Goal: Complete application form: Complete application form

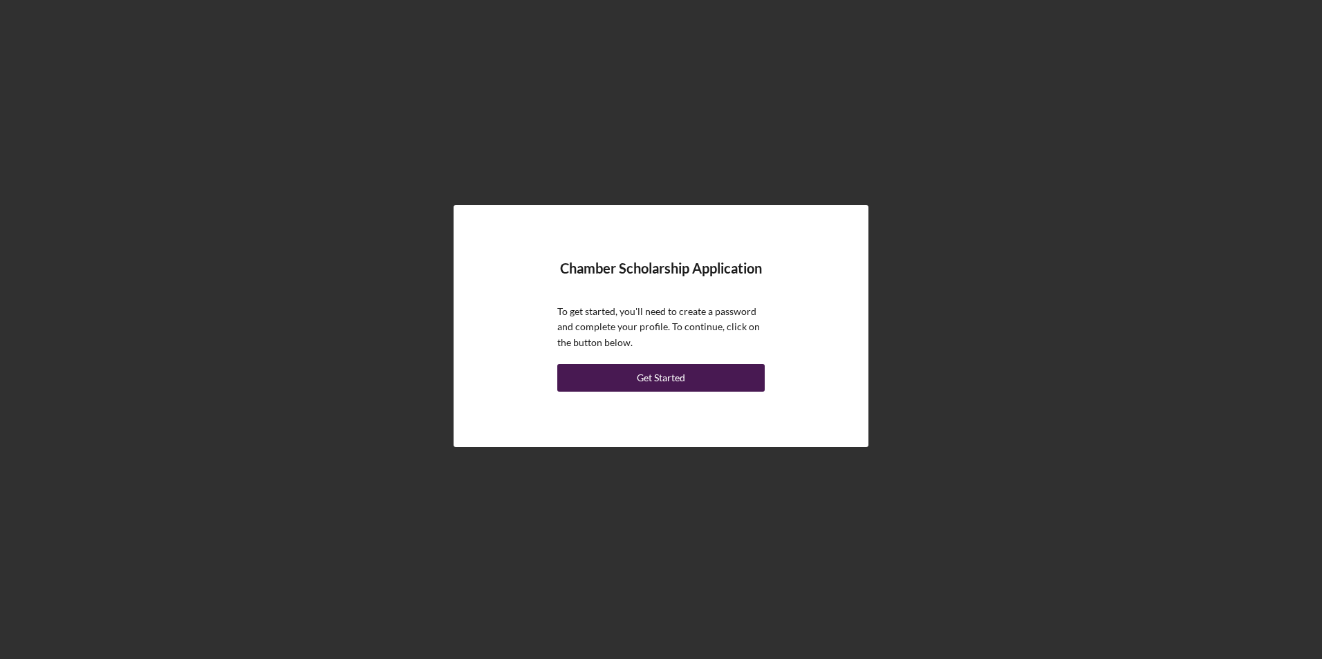
click at [646, 375] on div "Get Started" at bounding box center [661, 378] width 48 height 28
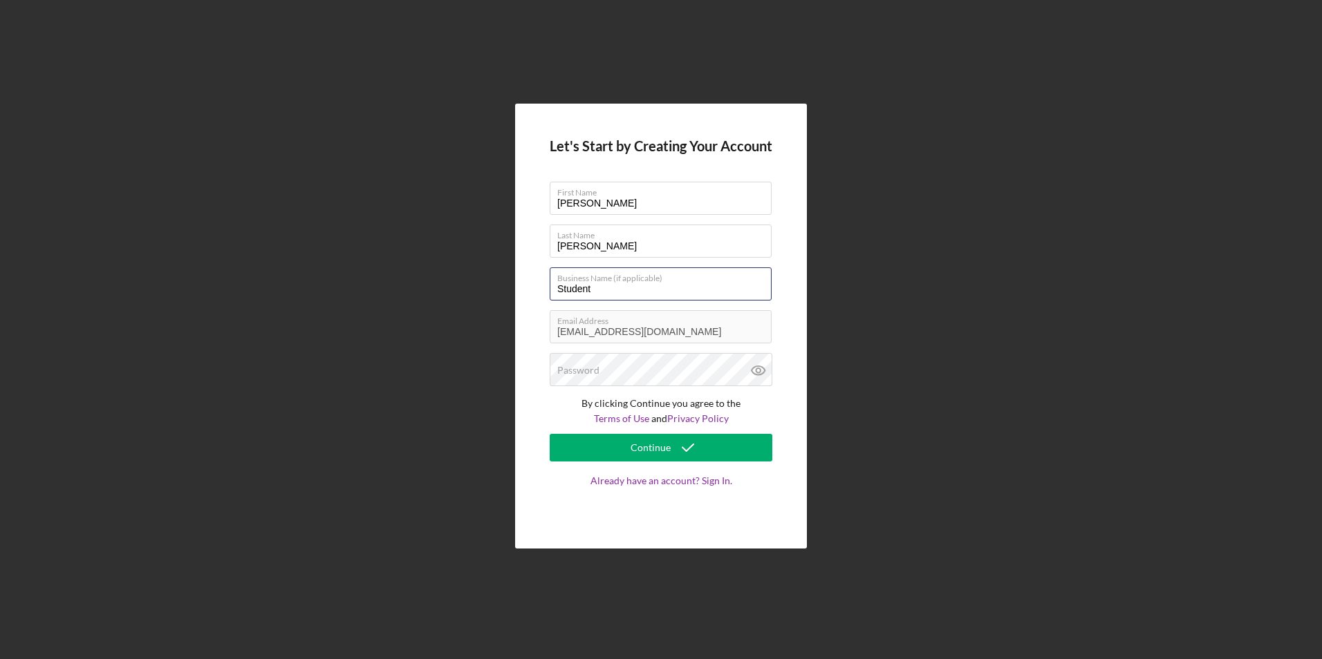
drag, startPoint x: 659, startPoint y: 289, endPoint x: 435, endPoint y: 286, distance: 224.0
click at [435, 286] on div "Let's Start by Creating Your Account First Name [PERSON_NAME] Last Name [PERSON…" at bounding box center [661, 326] width 1308 height 652
type input "NCMCC"
click at [595, 376] on label "Password" at bounding box center [578, 370] width 42 height 11
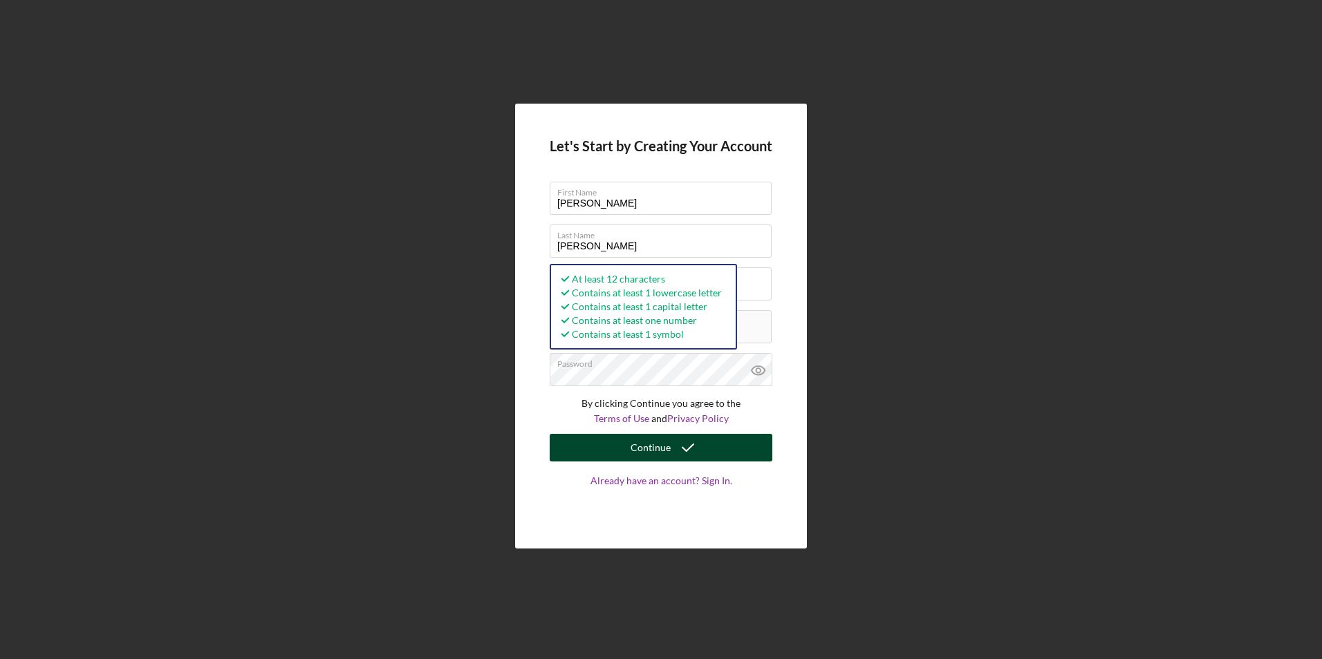
click at [673, 451] on icon "submit" at bounding box center [687, 448] width 35 height 35
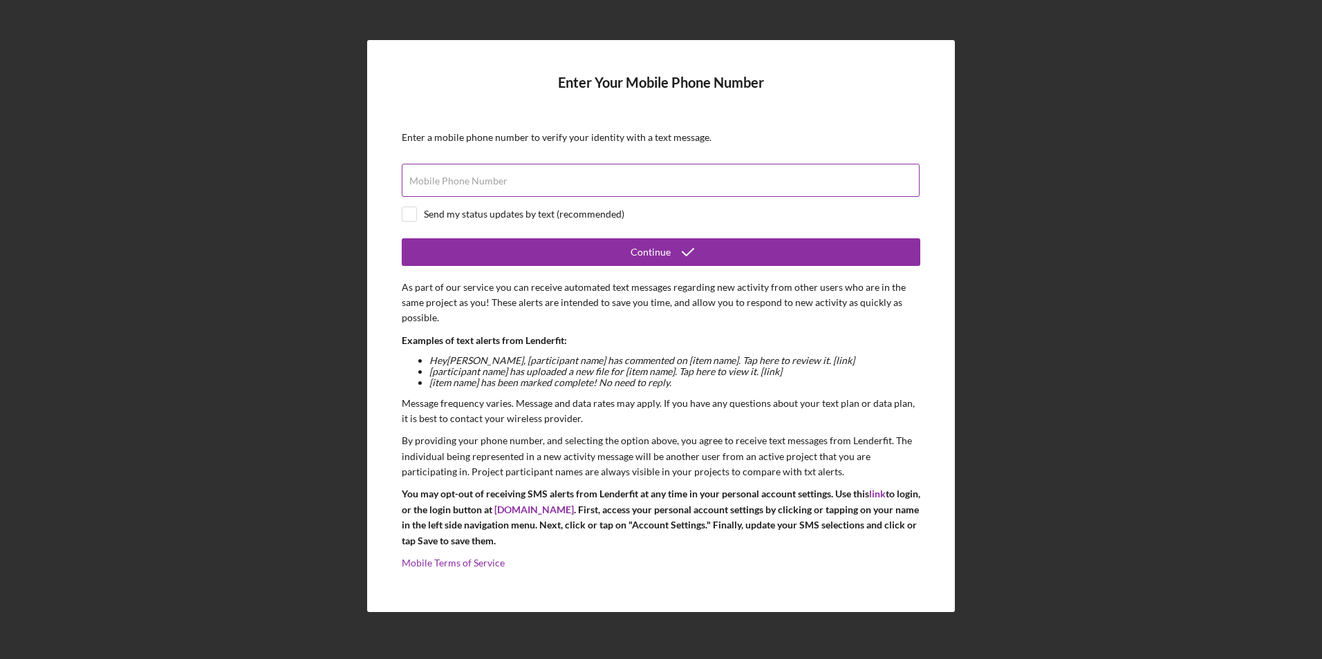
click at [484, 177] on label "Mobile Phone Number" at bounding box center [458, 181] width 98 height 11
click at [484, 177] on input "Mobile Phone Number" at bounding box center [661, 180] width 518 height 33
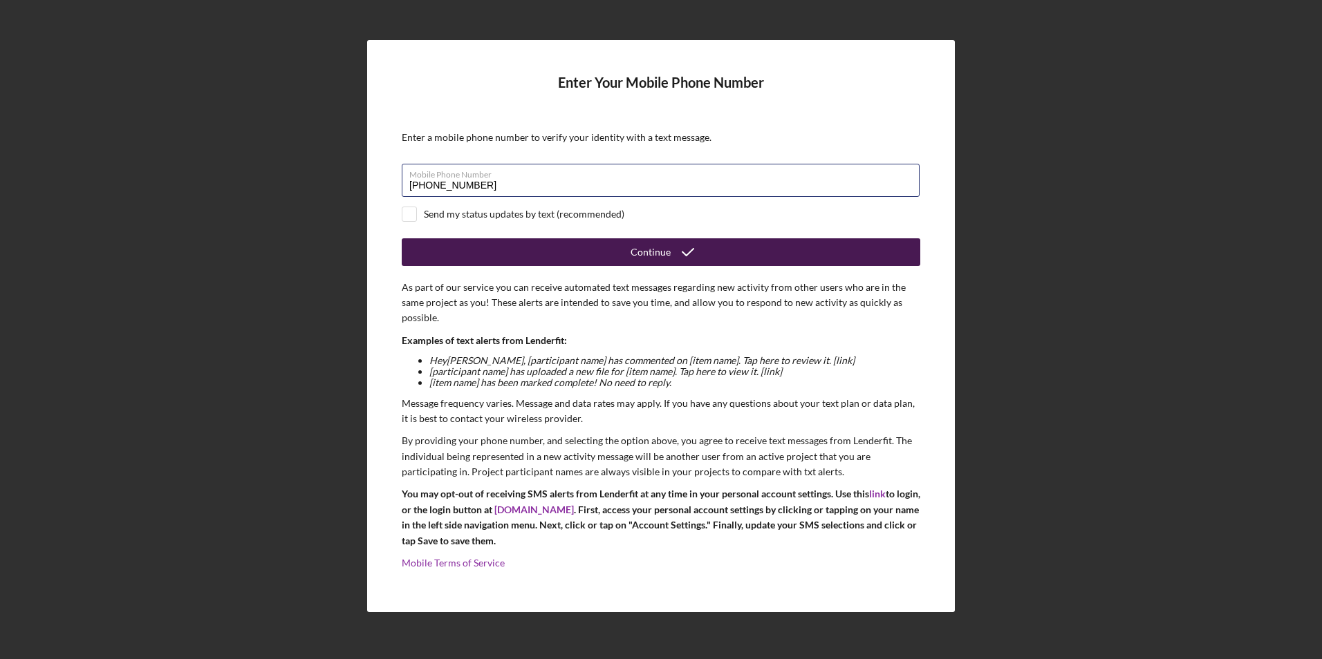
type input "[PHONE_NUMBER]"
click at [700, 263] on icon "submit" at bounding box center [687, 252] width 35 height 35
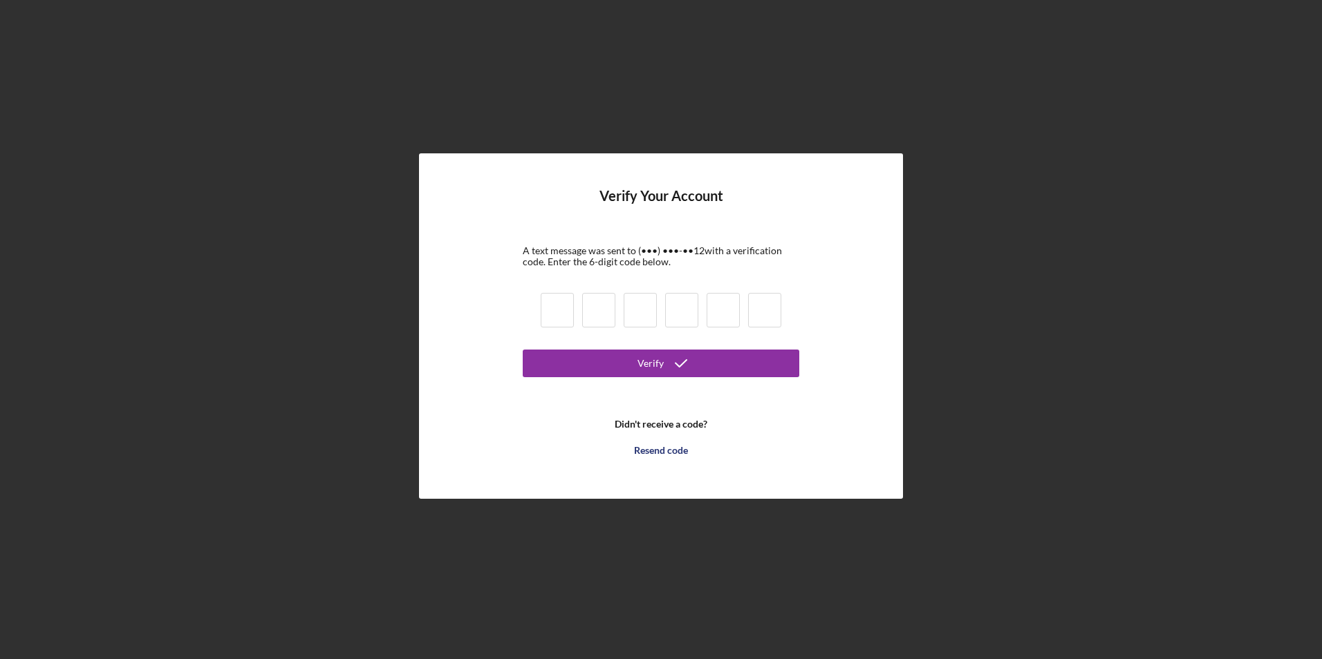
click at [560, 319] on input at bounding box center [557, 310] width 33 height 35
type input "0"
type input "7"
type input "1"
type input "8"
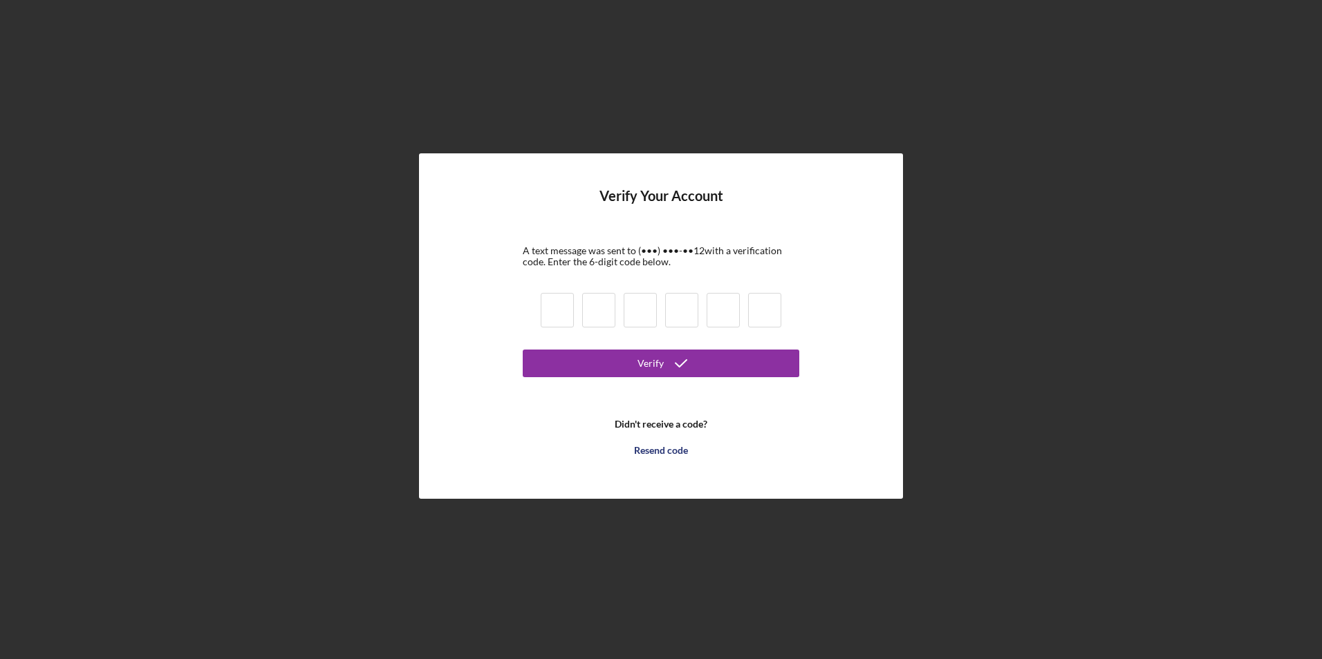
type input "0"
type input "7"
type input "1"
type input "3"
type input "0"
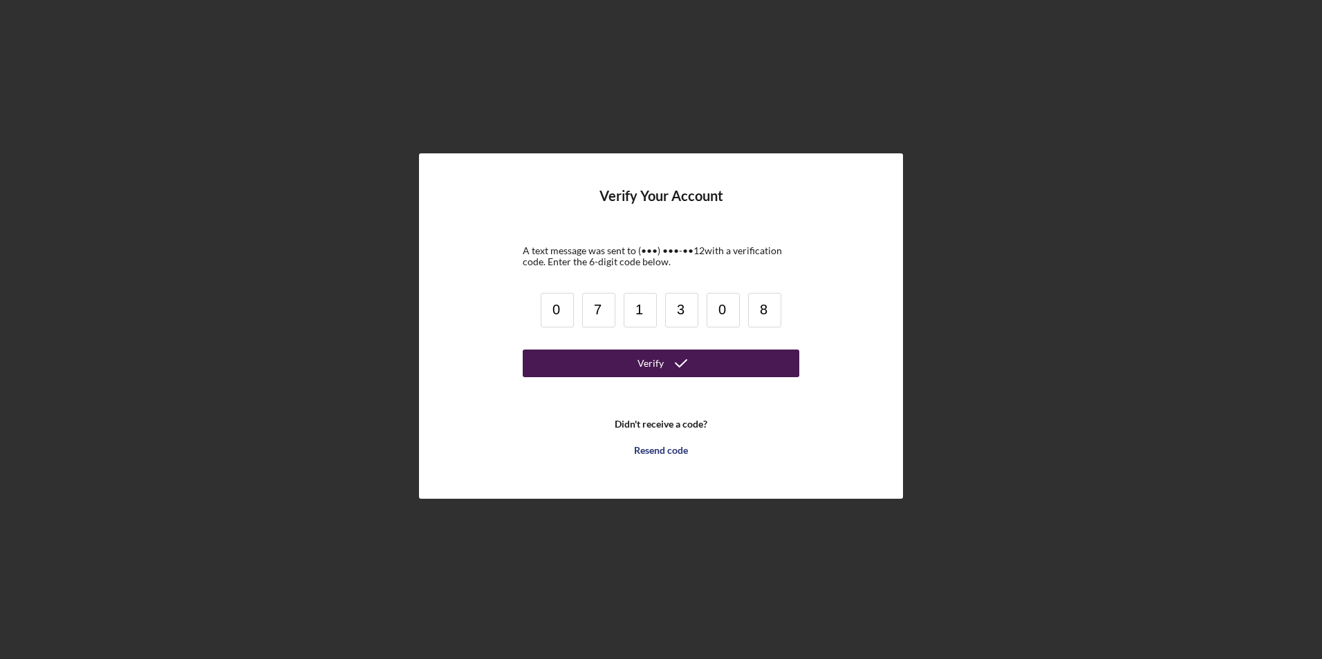
type input "8"
click at [764, 358] on button "Verify" at bounding box center [661, 364] width 276 height 28
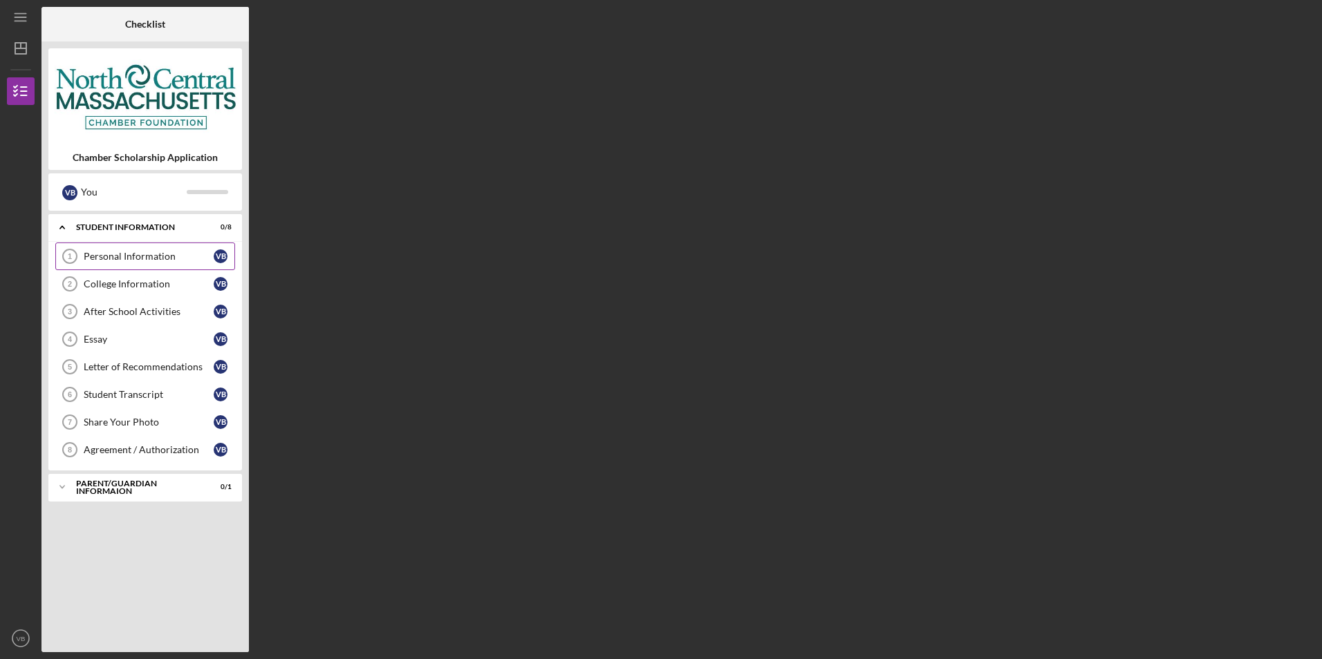
click at [157, 261] on div "Personal Information" at bounding box center [149, 256] width 130 height 11
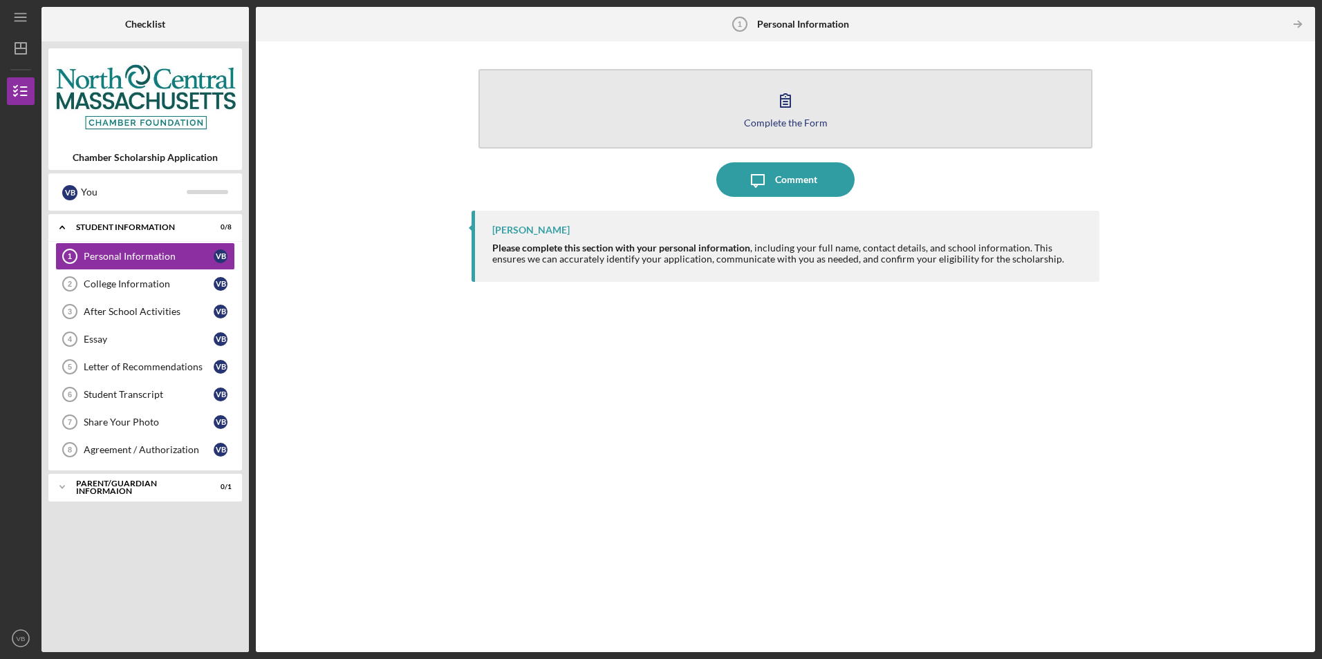
click at [802, 107] on button "Complete the Form Form" at bounding box center [784, 108] width 613 height 79
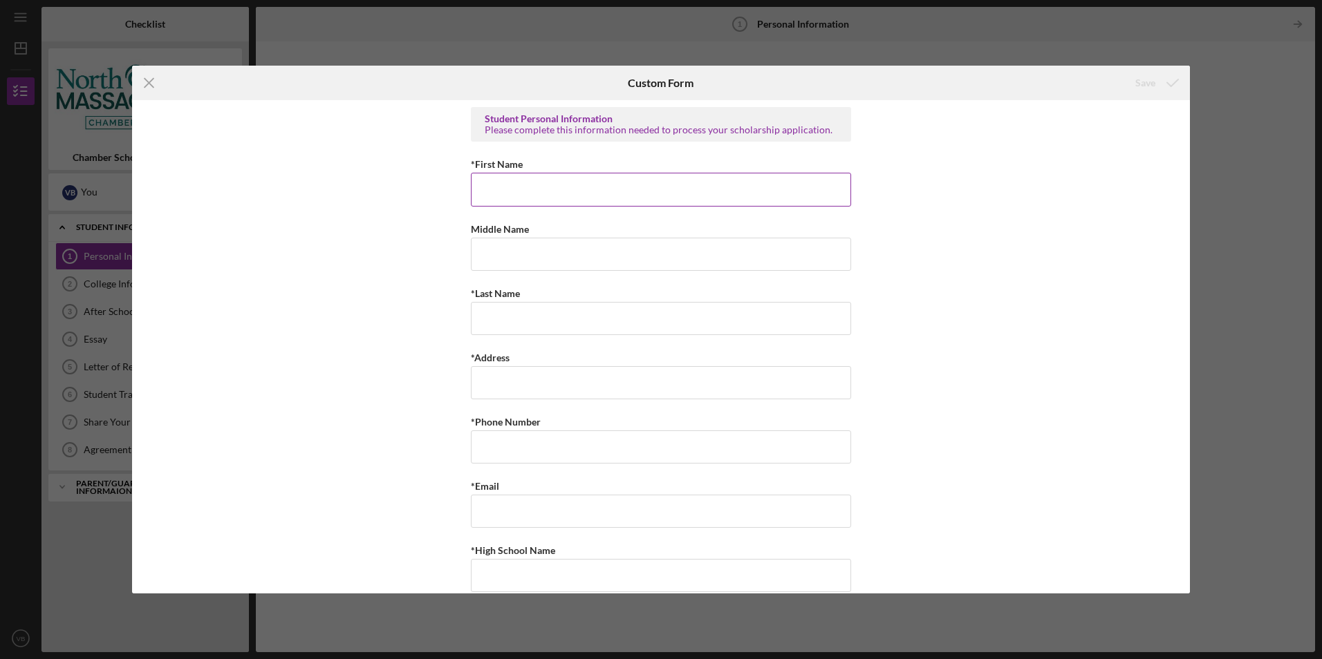
click at [605, 176] on input "*First Name" at bounding box center [661, 189] width 380 height 33
type input "[PERSON_NAME]"
type input "[PHONE_NUMBER]"
type input "[EMAIL_ADDRESS][DOMAIN_NAME]"
type input "01420"
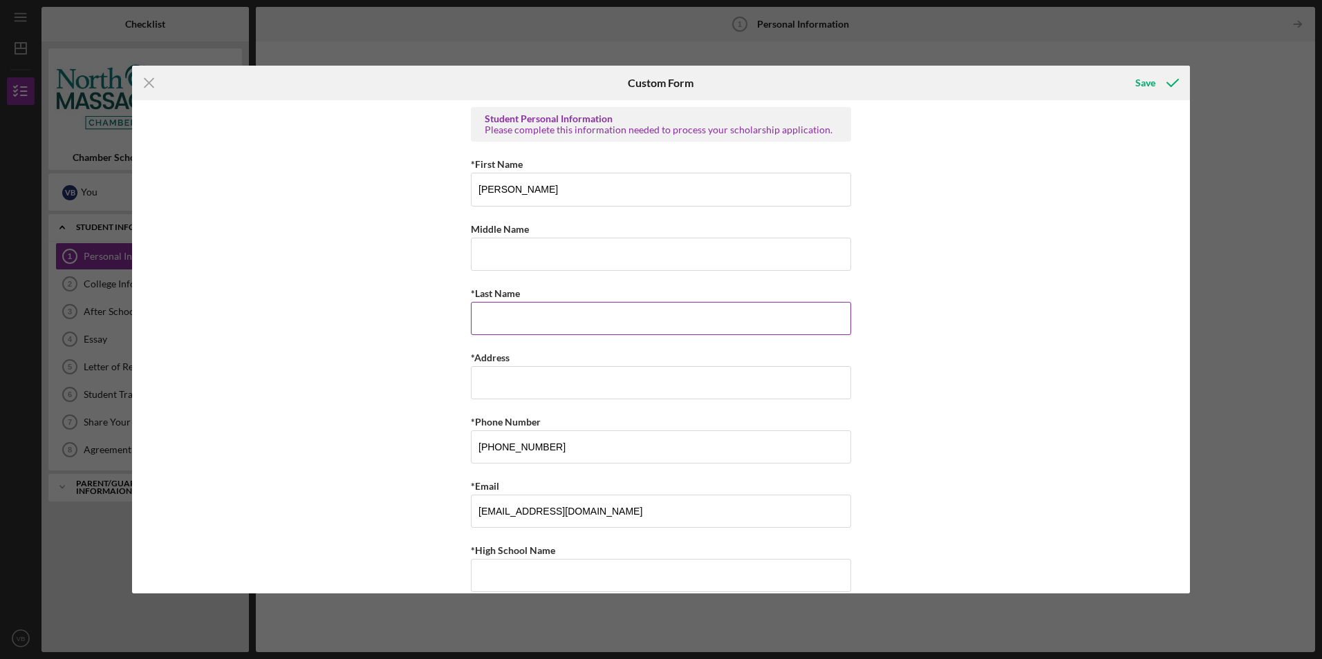
click at [724, 319] on input "*Last Name" at bounding box center [661, 318] width 380 height 33
type input "[PERSON_NAME]"
click at [999, 315] on div "Student Personal Information Please complete this information needed to process…" at bounding box center [661, 346] width 1058 height 493
click at [620, 396] on input "*Address" at bounding box center [661, 382] width 380 height 33
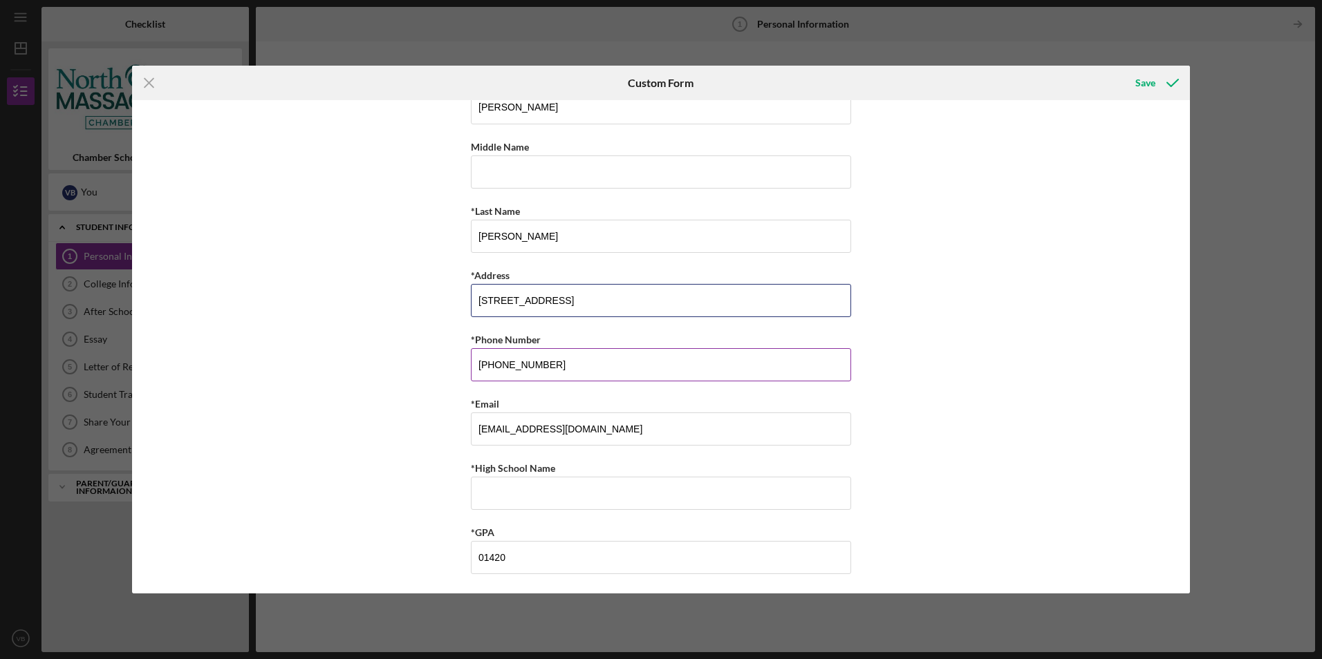
scroll to position [84, 0]
type input "[STREET_ADDRESS]"
click at [615, 483] on input "*High School Name" at bounding box center [661, 492] width 380 height 33
type input "AHS"
drag, startPoint x: 1026, startPoint y: 422, endPoint x: 906, endPoint y: 414, distance: 119.9
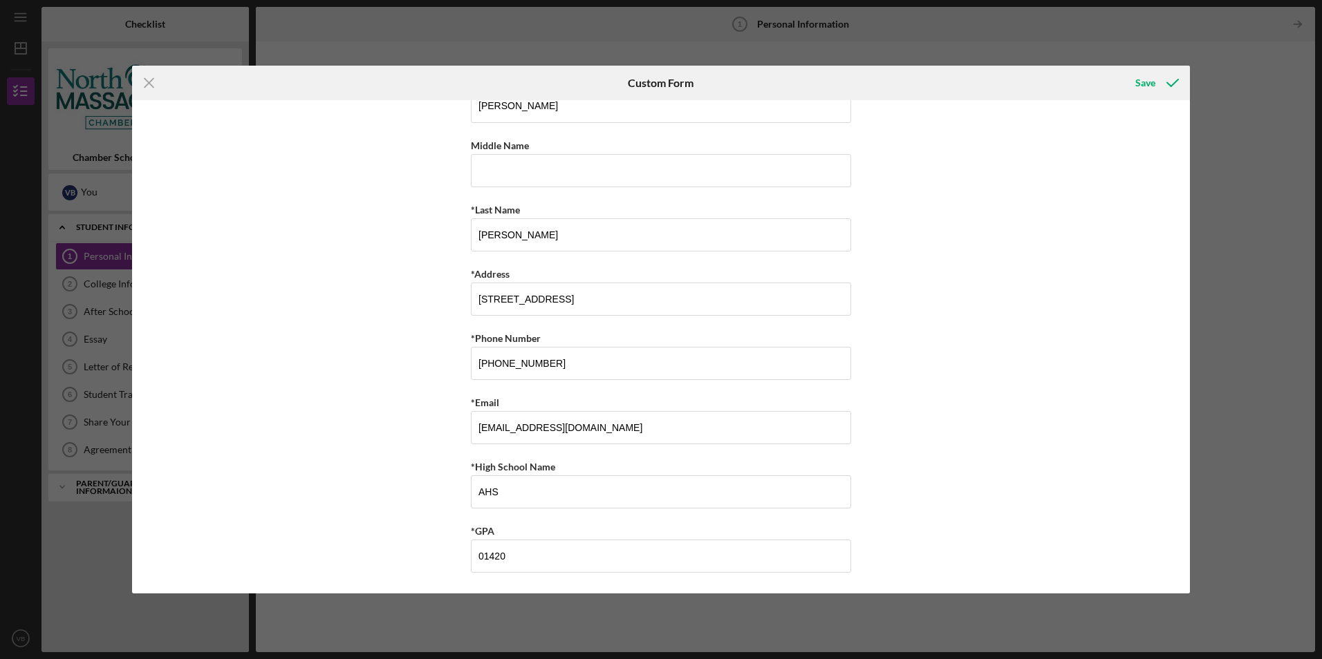
click at [1026, 422] on div "Student Personal Information Please complete this information needed to process…" at bounding box center [661, 346] width 1058 height 493
drag, startPoint x: 526, startPoint y: 554, endPoint x: 402, endPoint y: 557, distance: 124.4
click at [406, 556] on div "Student Personal Information Please complete this information needed to process…" at bounding box center [661, 346] width 1058 height 493
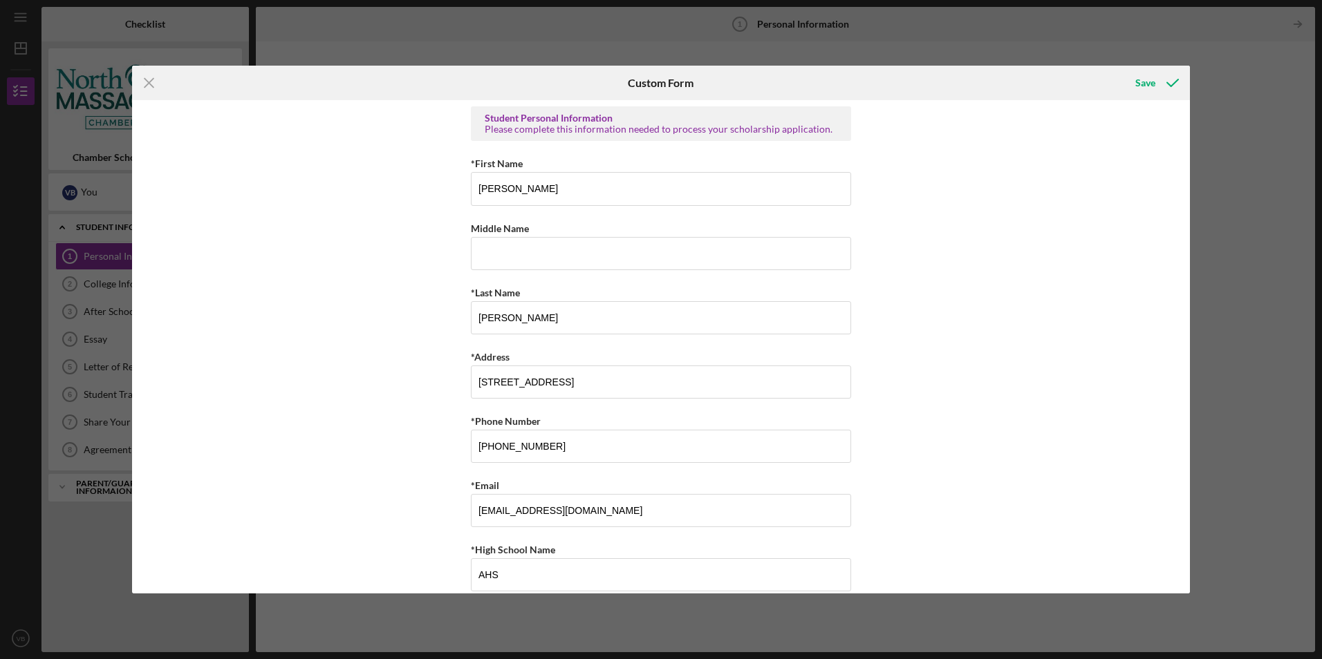
scroll to position [0, 0]
type input "4.0"
click at [1150, 86] on div "Save" at bounding box center [1145, 83] width 20 height 28
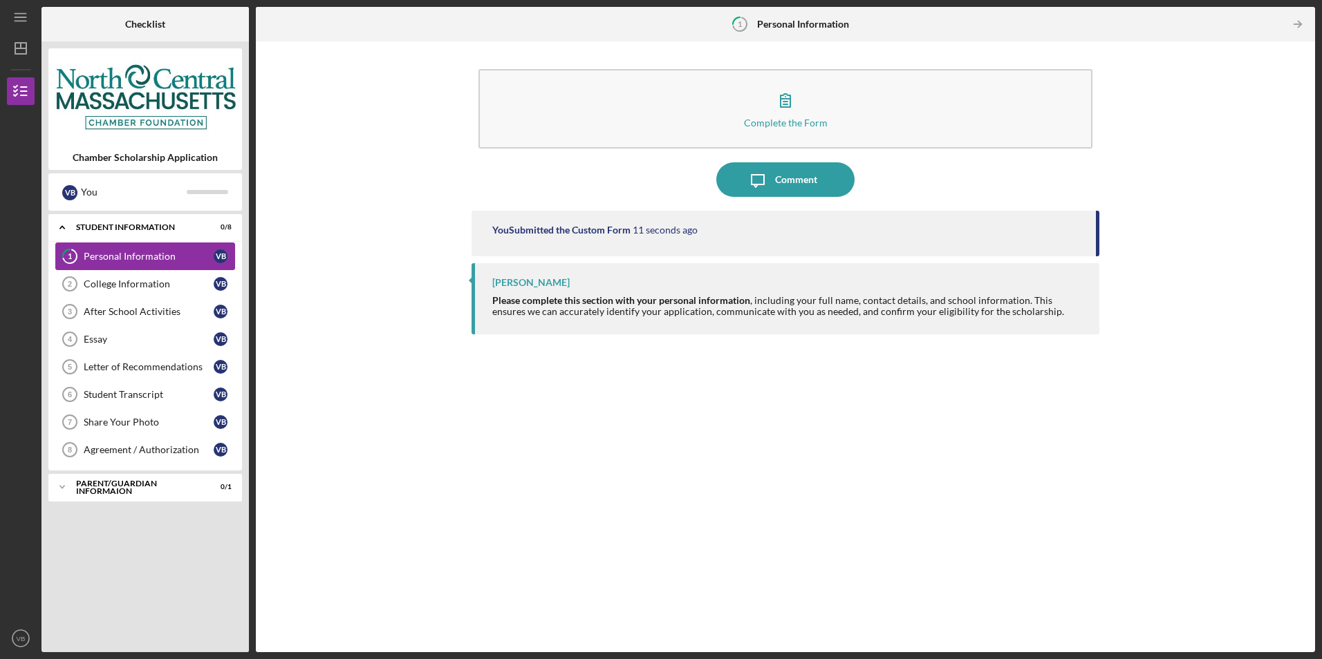
click at [106, 258] on div "Personal Information" at bounding box center [149, 256] width 130 height 11
click at [155, 283] on div "College Information" at bounding box center [149, 284] width 130 height 11
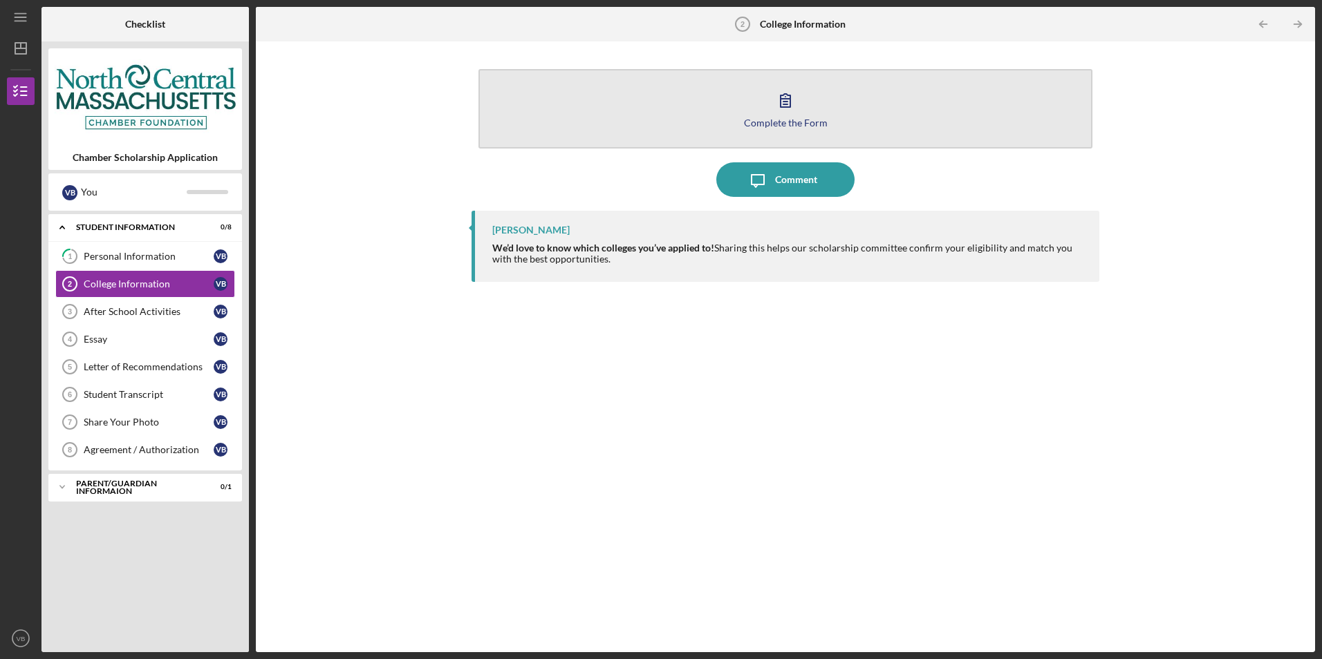
click at [796, 111] on icon "button" at bounding box center [785, 100] width 35 height 35
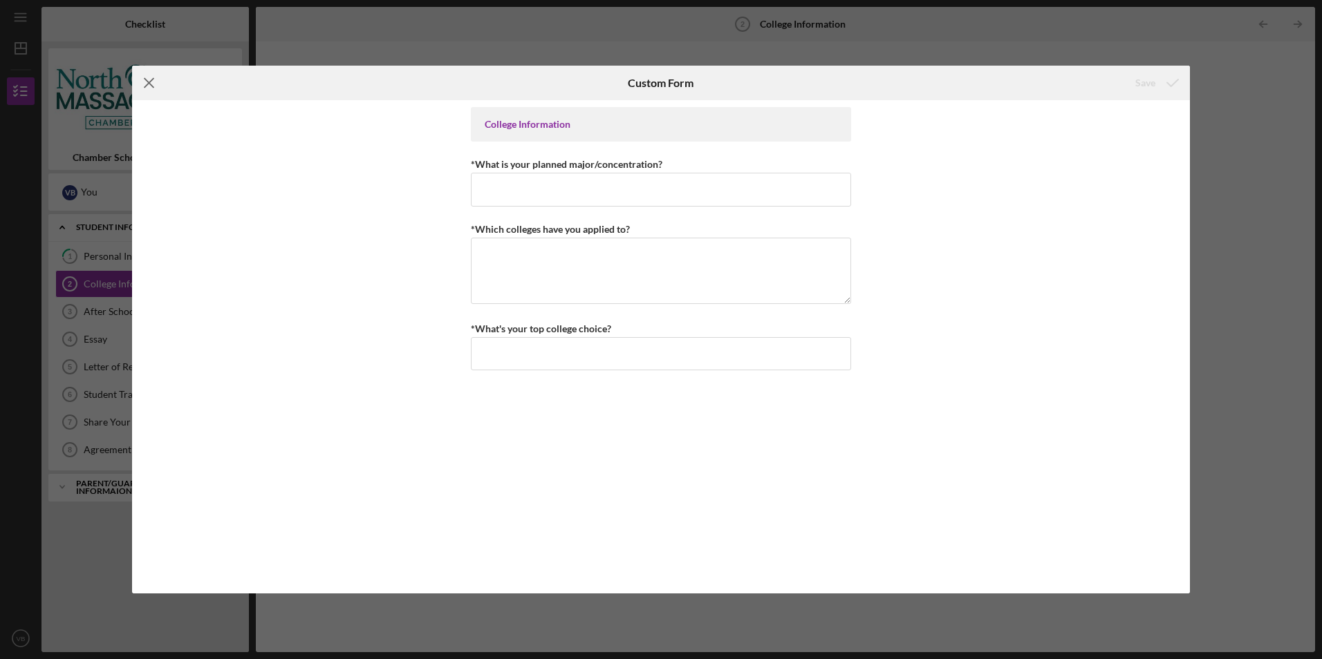
click at [142, 75] on icon "Icon/Menu Close" at bounding box center [149, 83] width 35 height 35
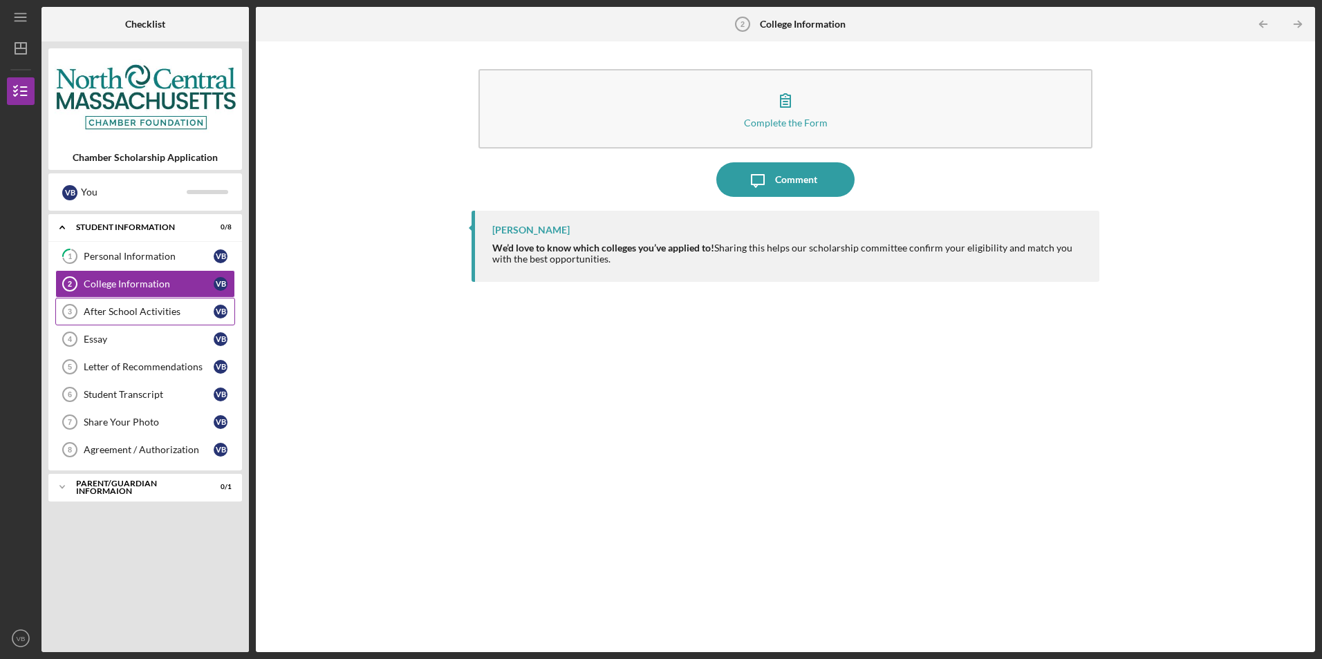
click at [115, 319] on link "After School Activities 3 After School Activities V B" at bounding box center [145, 312] width 180 height 28
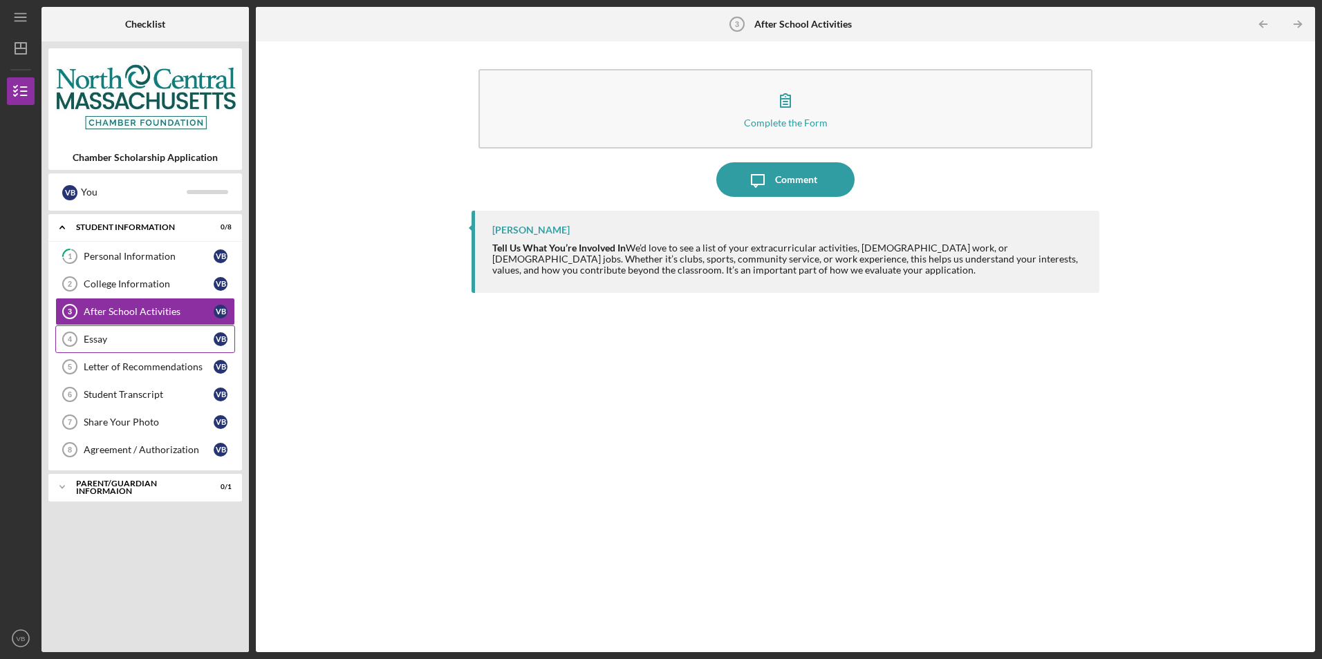
click at [127, 334] on div "Essay" at bounding box center [149, 339] width 130 height 11
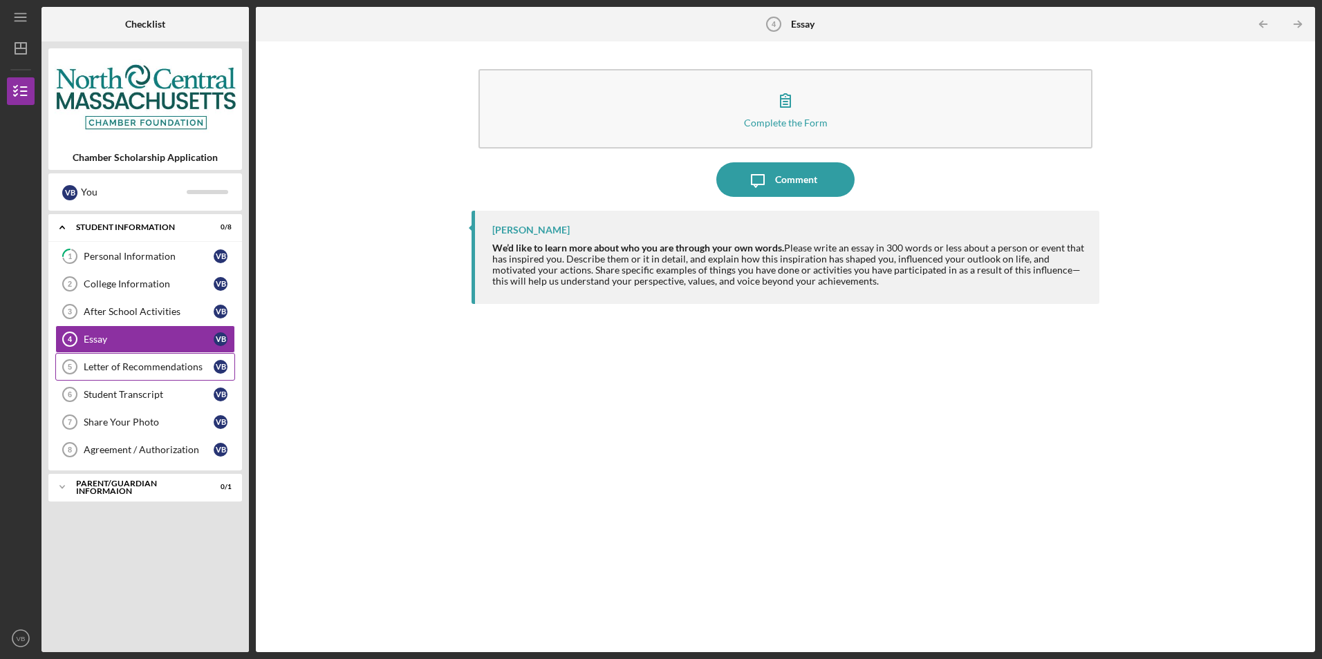
click at [151, 367] on div "Letter of Recommendations" at bounding box center [149, 366] width 130 height 11
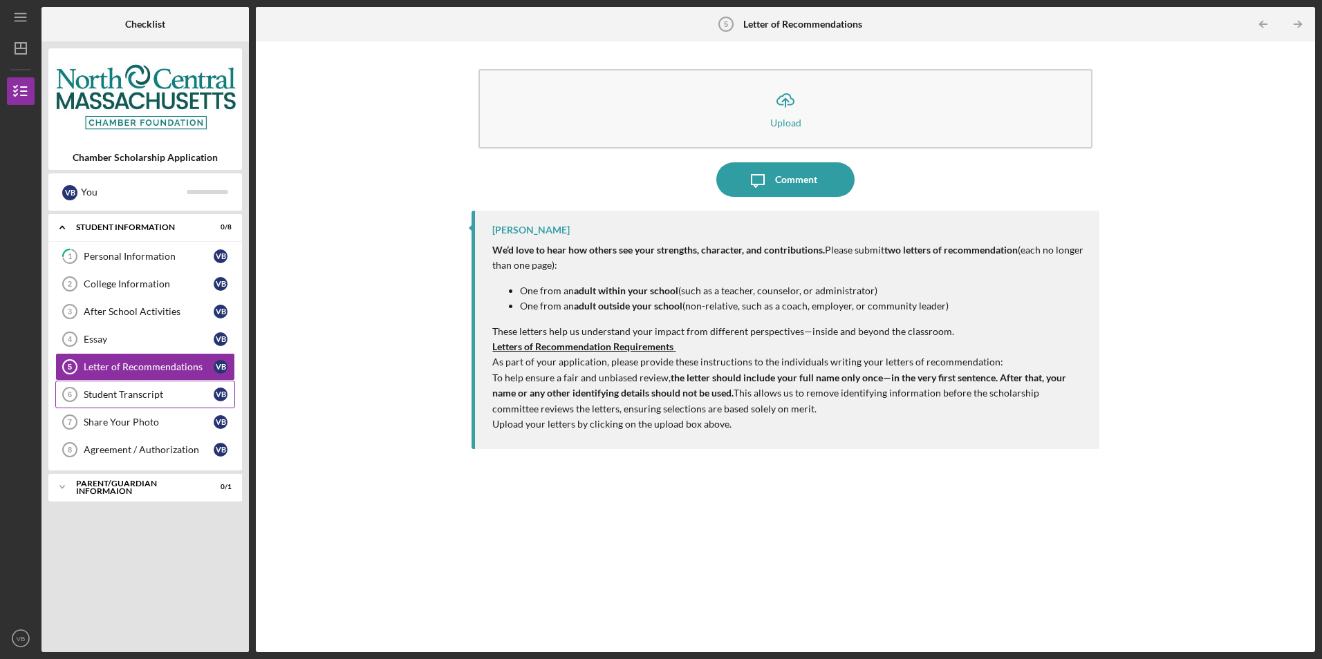
click at [119, 400] on div "Student Transcript" at bounding box center [149, 394] width 130 height 11
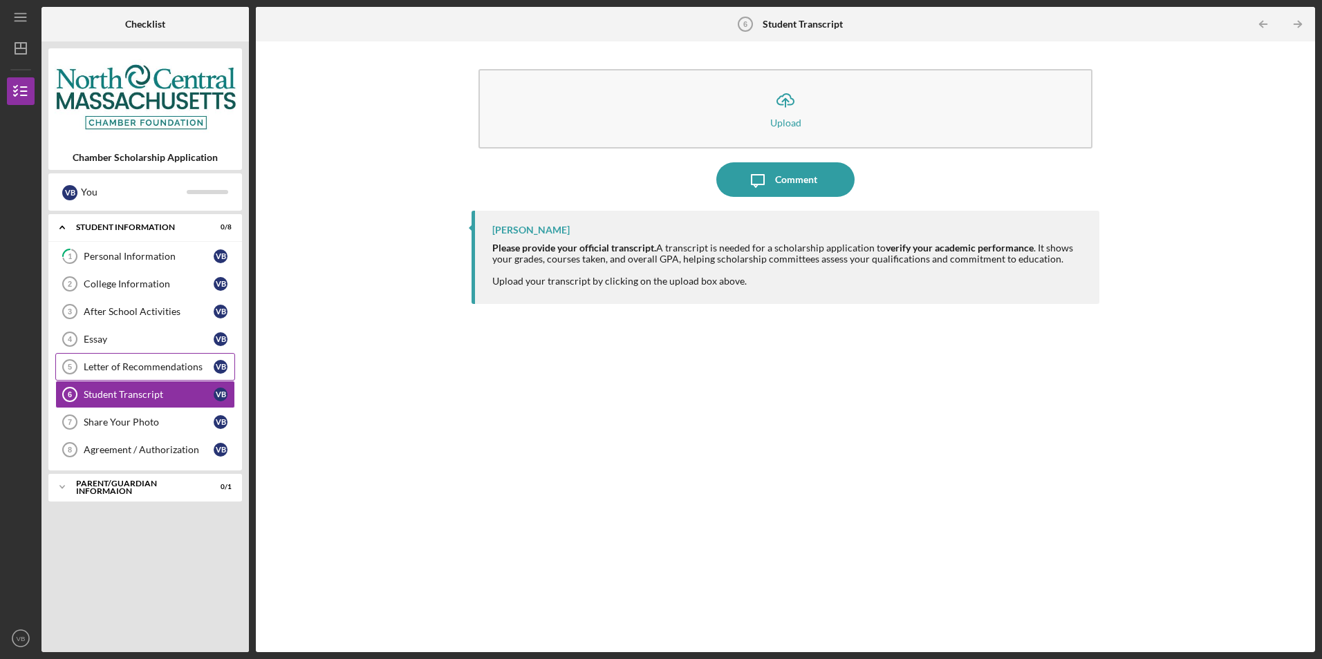
click at [120, 374] on link "Letter of Recommendations 5 Letter of Recommendations V B" at bounding box center [145, 367] width 180 height 28
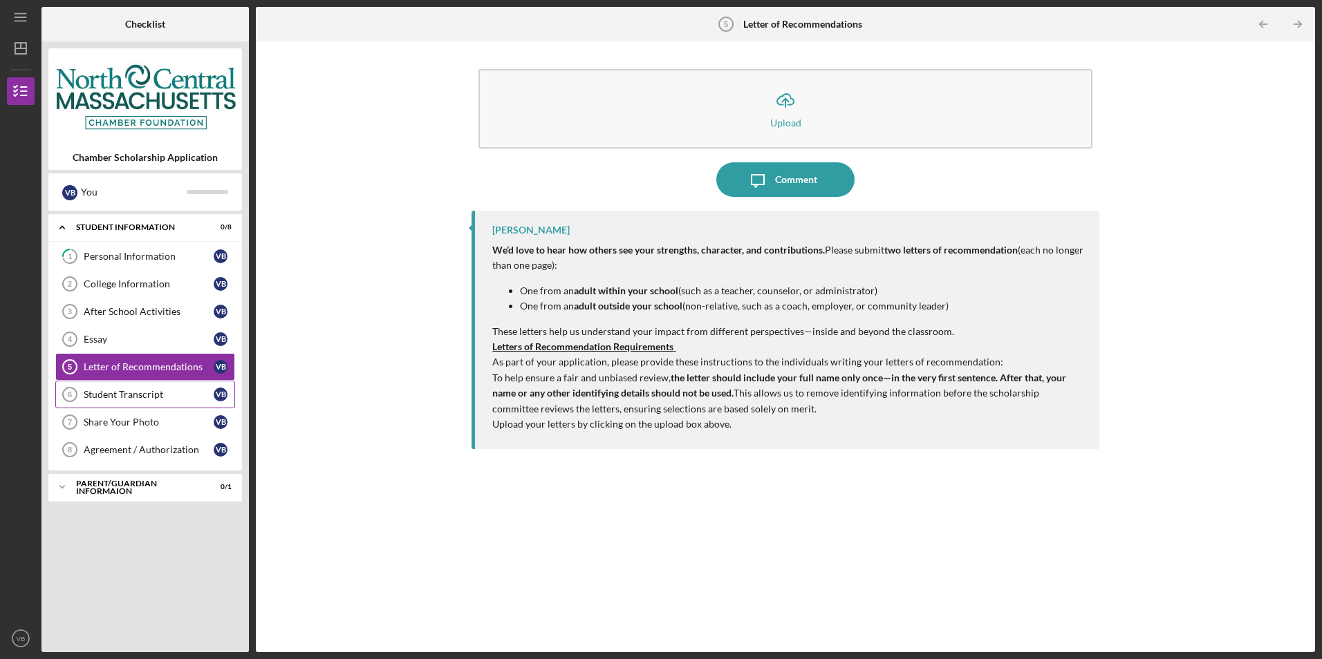
click at [133, 404] on link "Student Transcript 6 Student Transcript V B" at bounding box center [145, 395] width 180 height 28
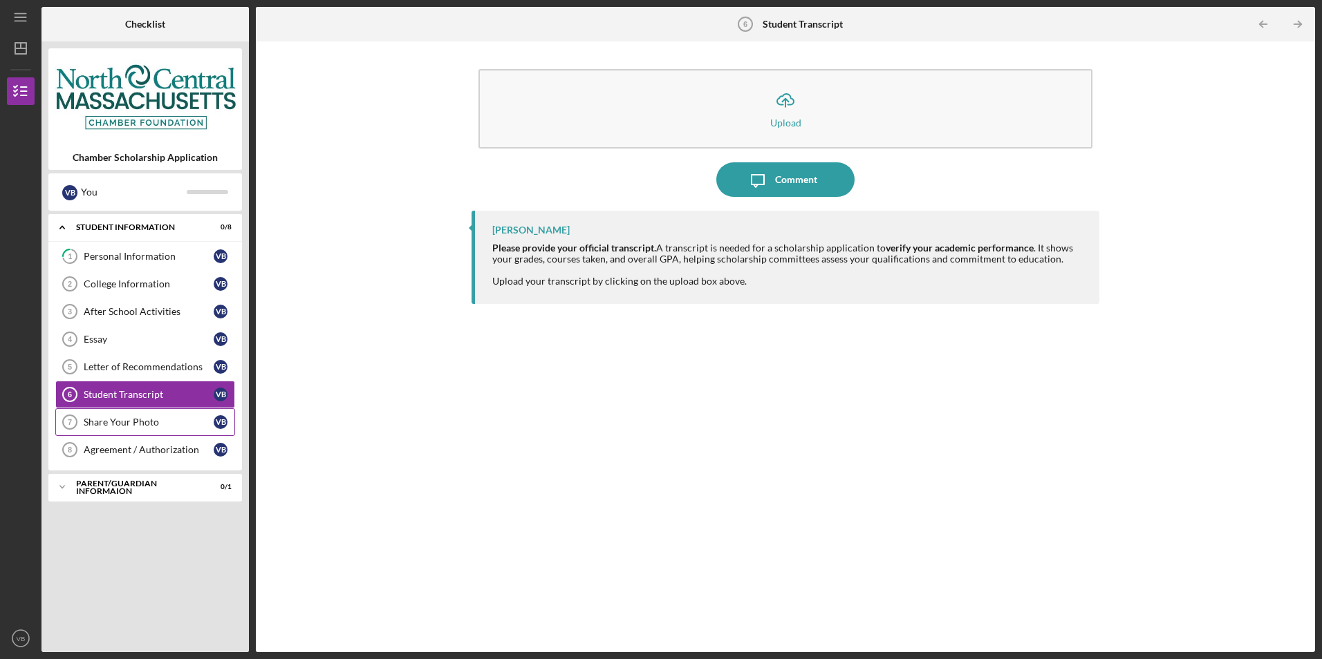
click at [153, 429] on link "Share Your Photo 7 Share Your Photo V B" at bounding box center [145, 422] width 180 height 28
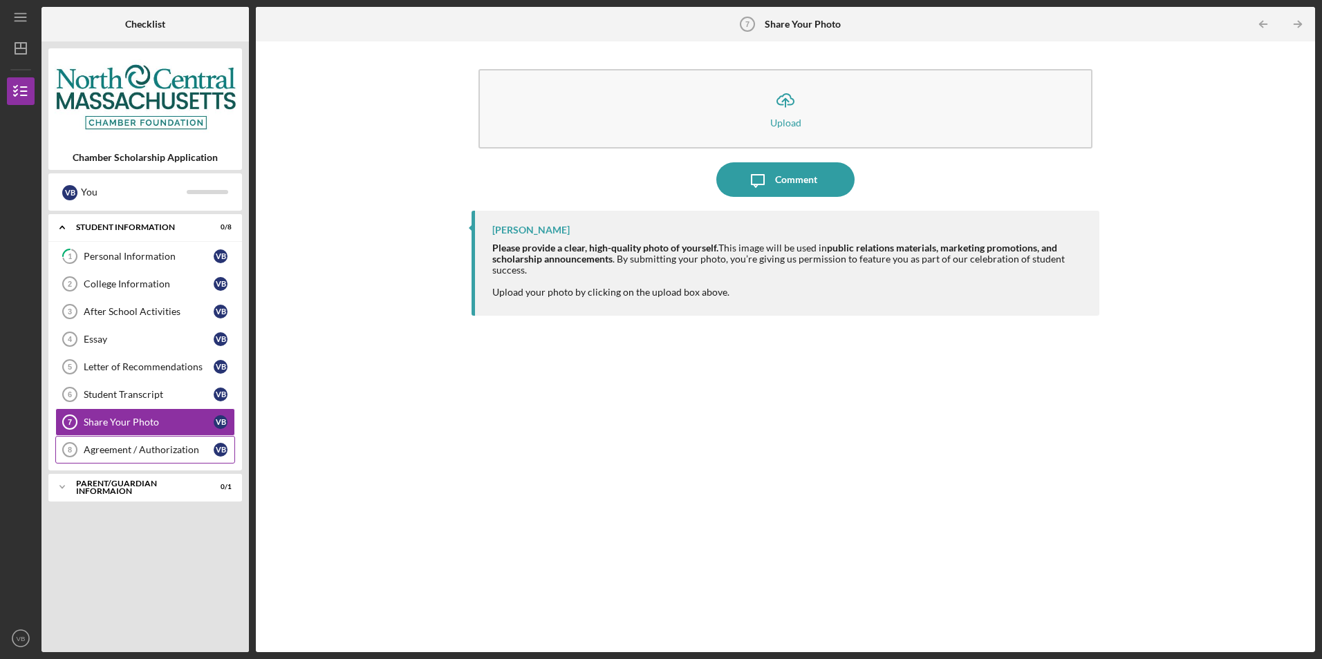
click at [146, 445] on div "Agreement / Authorization" at bounding box center [149, 449] width 130 height 11
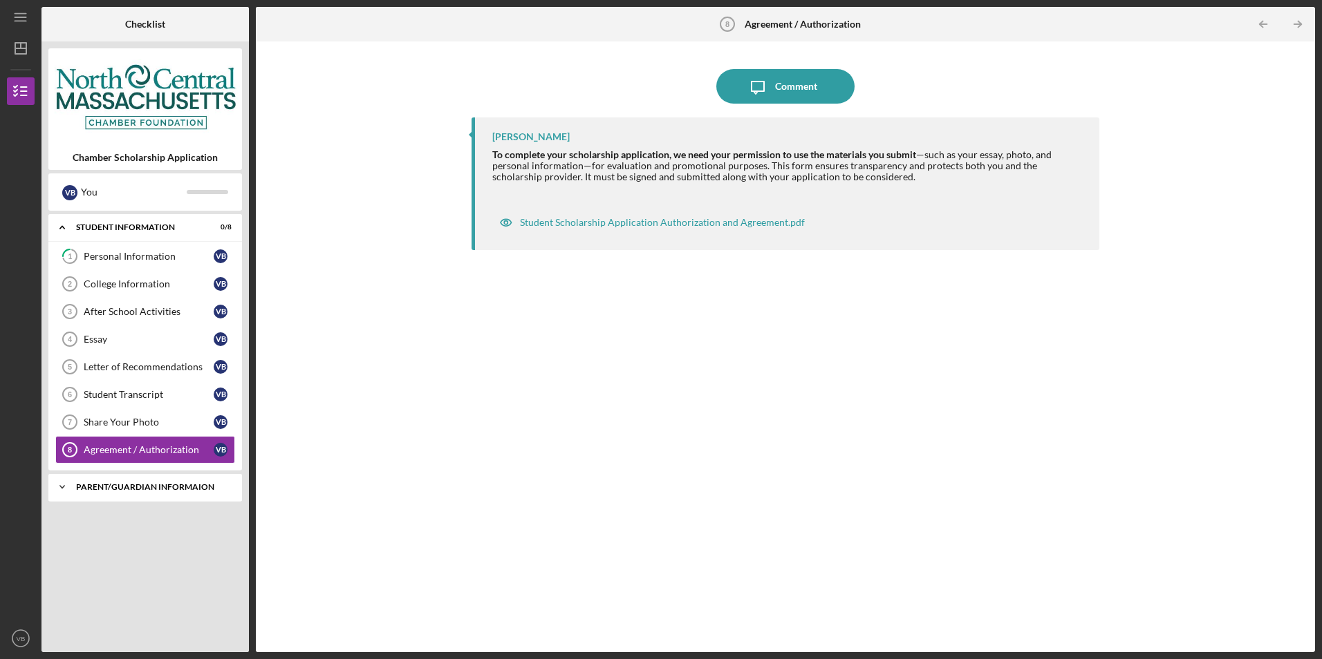
click at [155, 498] on div "Icon/Expander Parent/Guardian Informaion 0 / 1" at bounding box center [145, 487] width 194 height 28
click at [161, 519] on div "Parent/Guardian Information" at bounding box center [149, 516] width 130 height 11
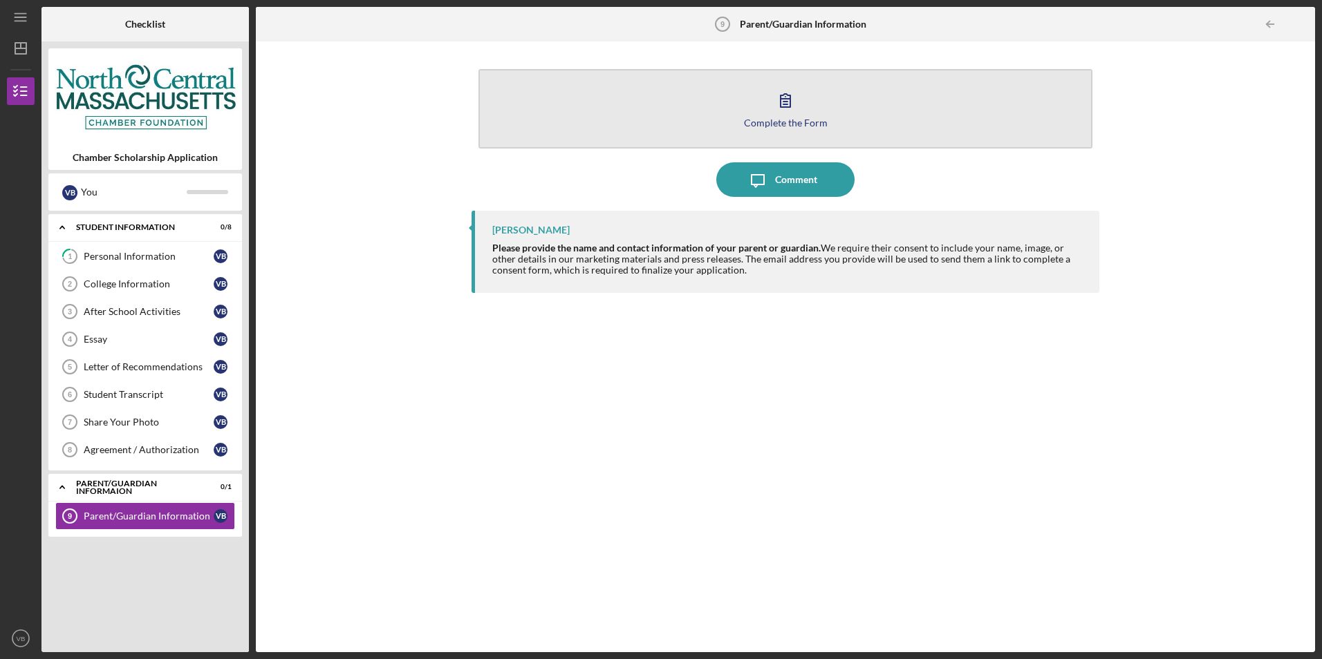
click at [693, 102] on button "Complete the Form Form" at bounding box center [784, 108] width 613 height 79
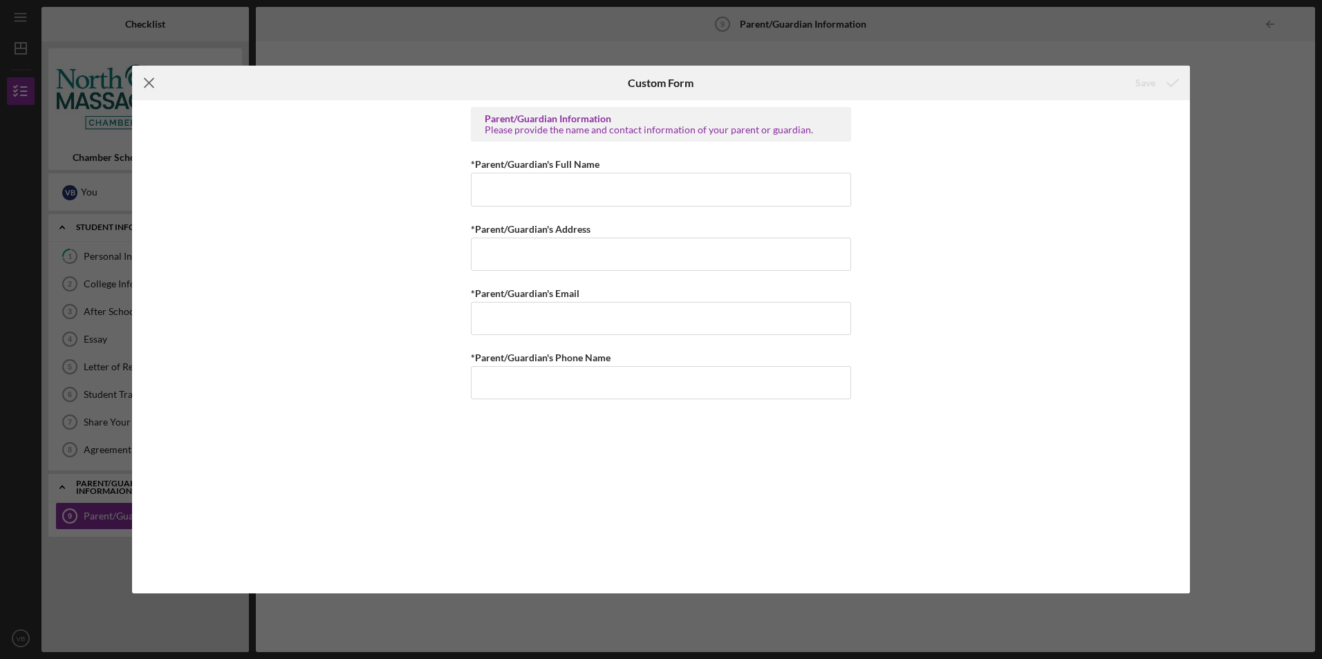
click at [156, 80] on icon "Icon/Menu Close" at bounding box center [149, 83] width 35 height 35
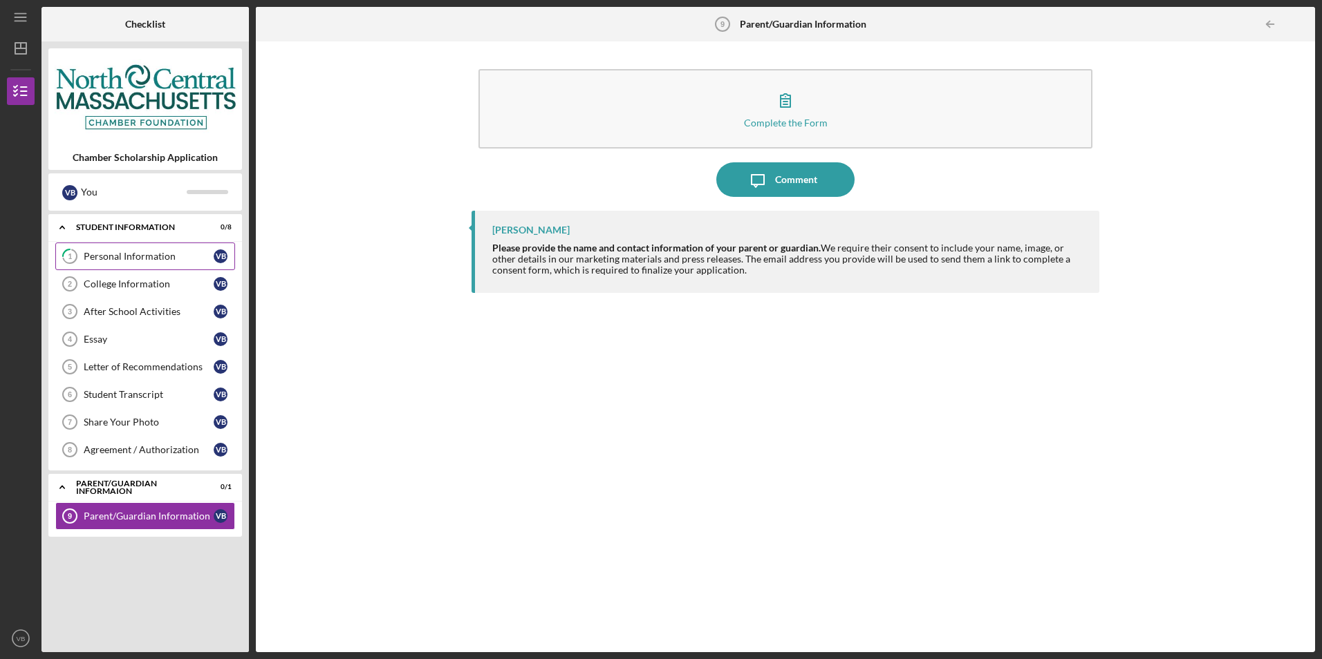
click at [93, 249] on link "1 Personal Information V B" at bounding box center [145, 257] width 180 height 28
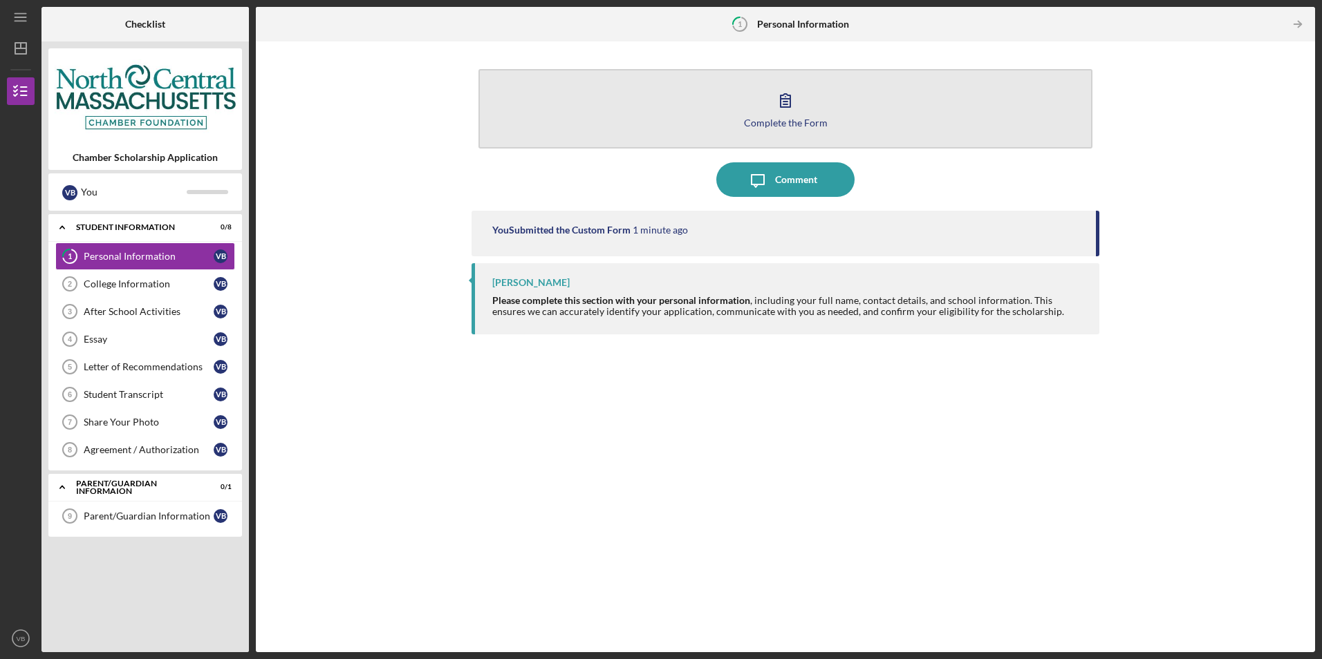
click at [806, 129] on button "Complete the Form Form" at bounding box center [784, 108] width 613 height 79
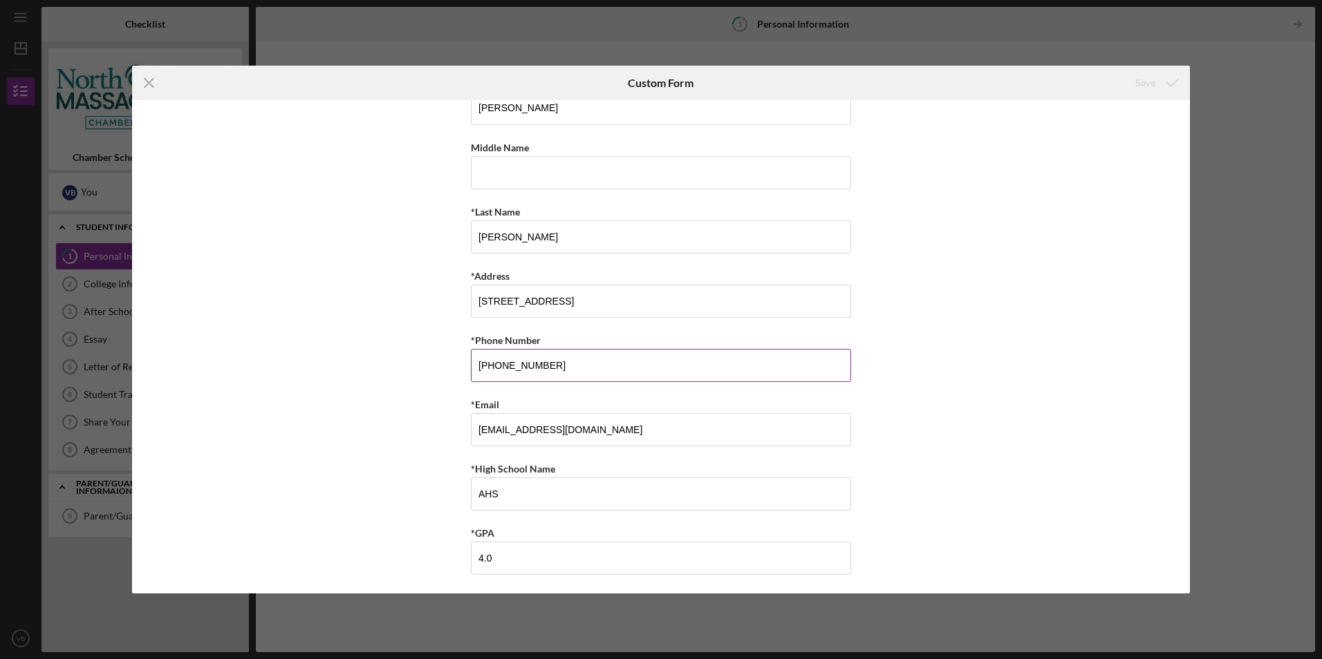
scroll to position [84, 0]
drag, startPoint x: 505, startPoint y: 588, endPoint x: 502, endPoint y: 567, distance: 20.2
click at [500, 579] on div "Student Personal Information Please complete this information needed to process…" at bounding box center [661, 346] width 1058 height 493
drag, startPoint x: 505, startPoint y: 563, endPoint x: 335, endPoint y: 570, distance: 170.1
click at [335, 570] on div "Student Personal Information Please complete this information needed to process…" at bounding box center [661, 346] width 1058 height 493
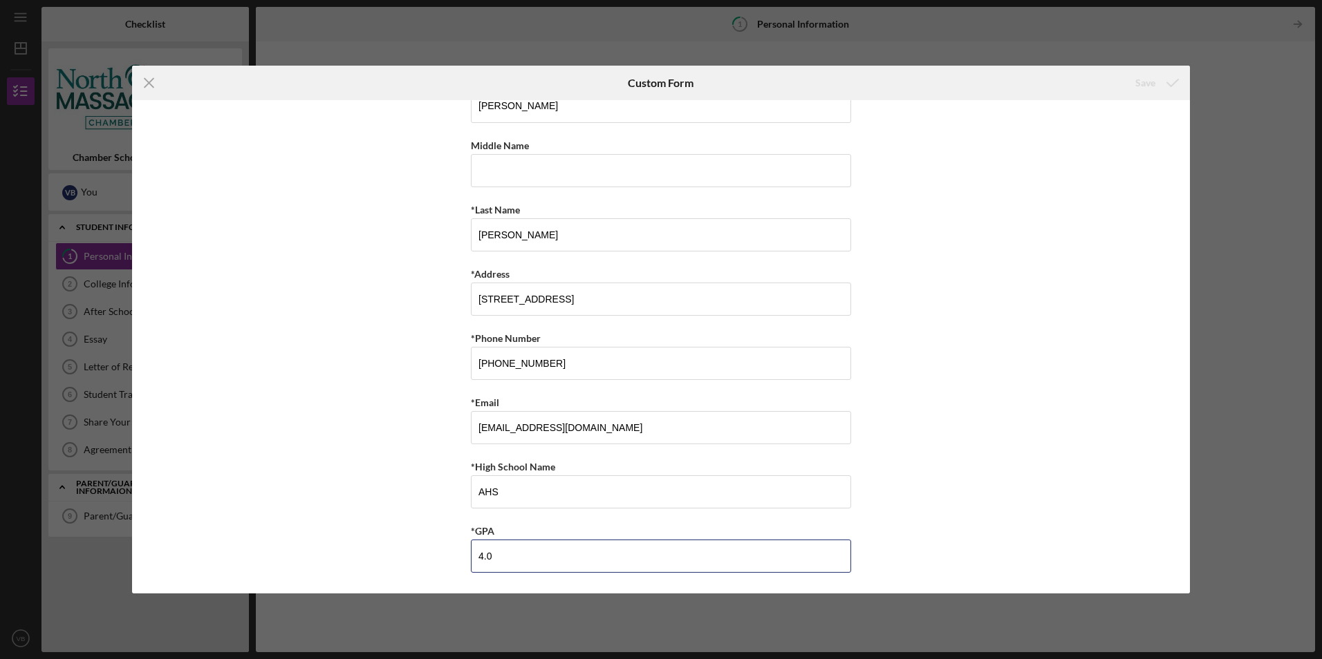
type input "\"
drag, startPoint x: 538, startPoint y: 493, endPoint x: 278, endPoint y: 505, distance: 260.9
click at [278, 505] on div "Student Personal Information Please complete this information needed to process…" at bounding box center [661, 346] width 1058 height 493
click at [497, 562] on input "*GPA" at bounding box center [661, 564] width 380 height 33
type input "0"
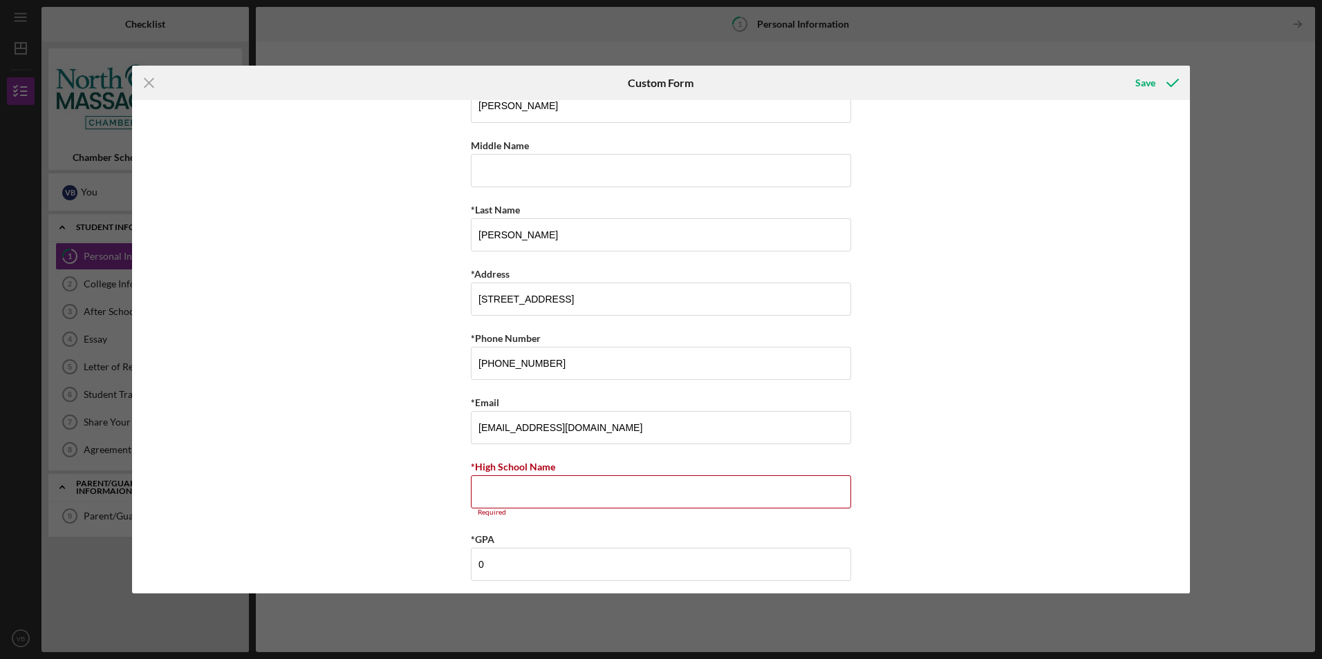
click at [990, 395] on div "Student Personal Information Please complete this information needed to process…" at bounding box center [661, 346] width 1058 height 493
click at [572, 492] on input "*High School Name" at bounding box center [661, 492] width 380 height 33
type input "0"
click at [979, 367] on div "Student Personal Information Please complete this information needed to process…" at bounding box center [661, 346] width 1058 height 493
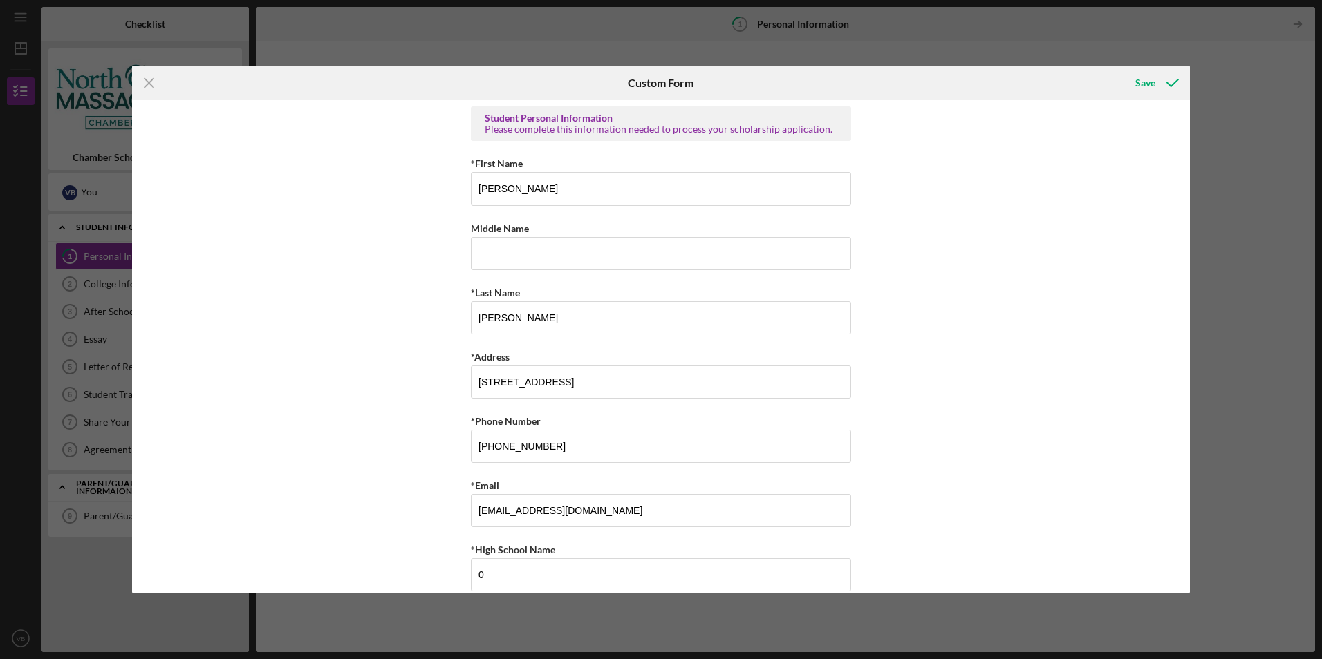
scroll to position [0, 0]
click at [1156, 86] on icon "submit" at bounding box center [1172, 83] width 35 height 35
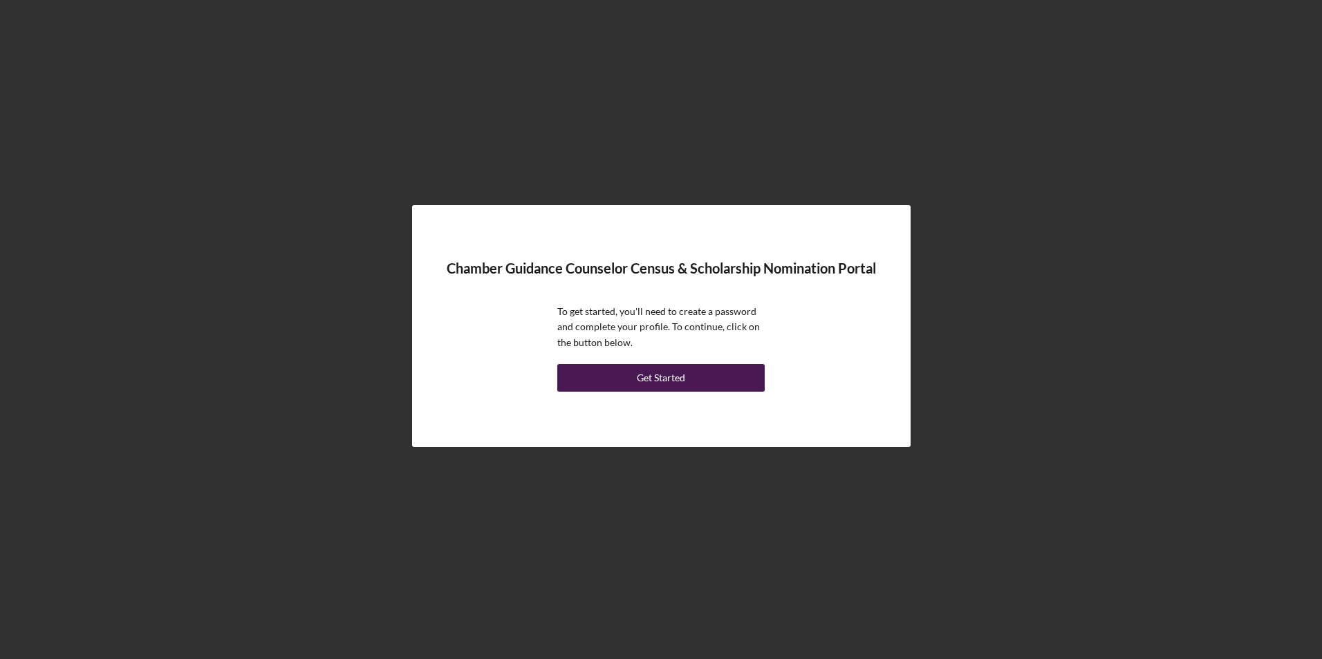
click at [666, 382] on div "Get Started" at bounding box center [661, 378] width 48 height 28
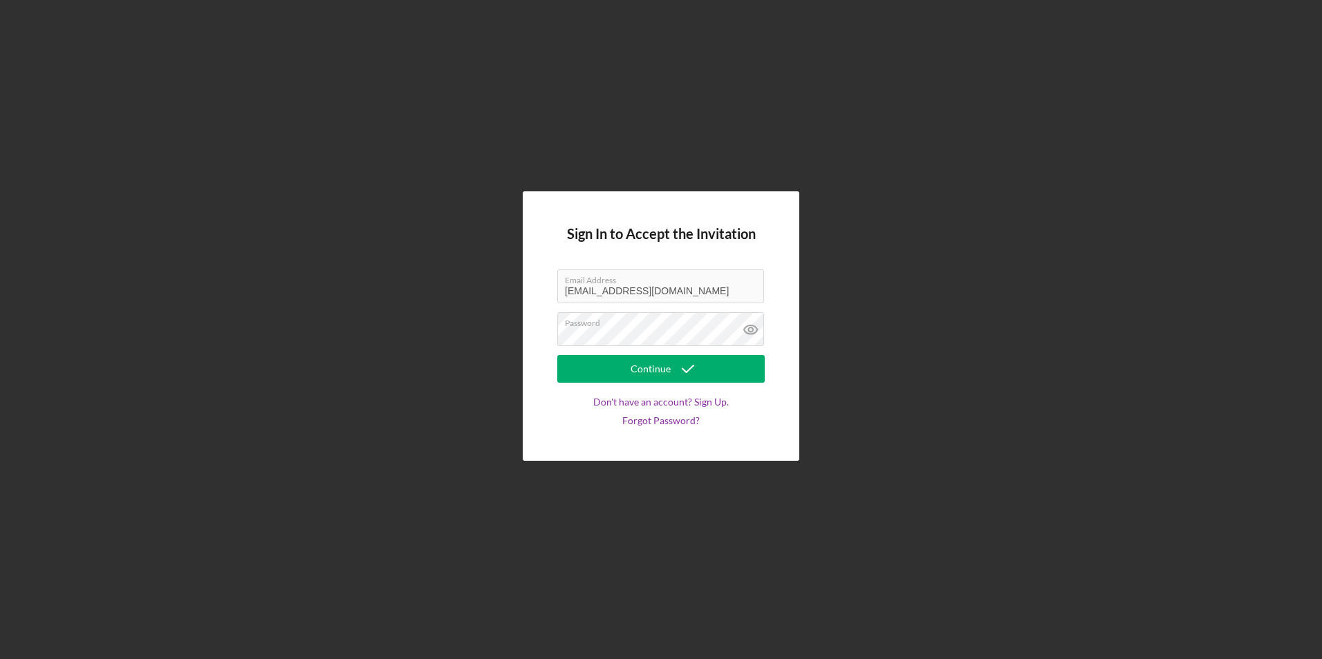
click at [765, 325] on div "Sign In to Accept the Invitation Email Address VBruno@northcentralmass.com Pass…" at bounding box center [661, 325] width 276 height 269
click at [750, 330] on icon at bounding box center [750, 329] width 35 height 35
click at [703, 365] on button "Continue" at bounding box center [660, 369] width 207 height 28
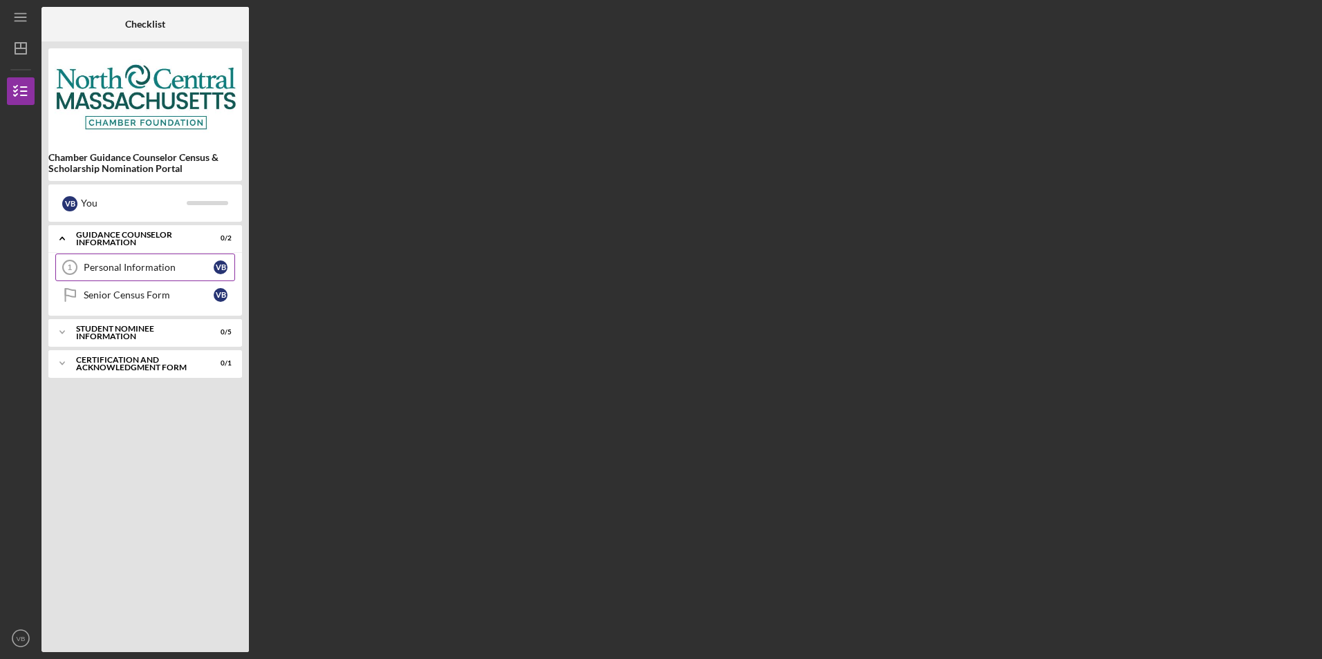
click at [133, 265] on div "Personal Information" at bounding box center [149, 267] width 130 height 11
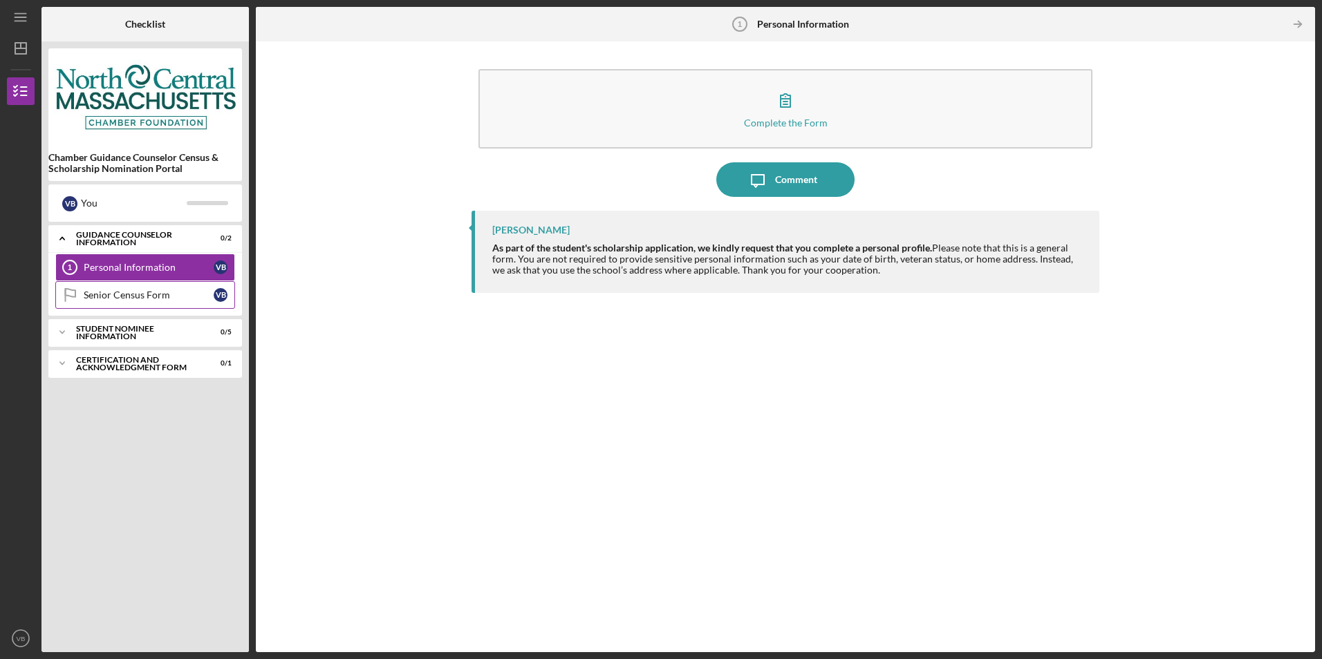
click at [167, 297] on div "Senior Census Form" at bounding box center [149, 295] width 130 height 11
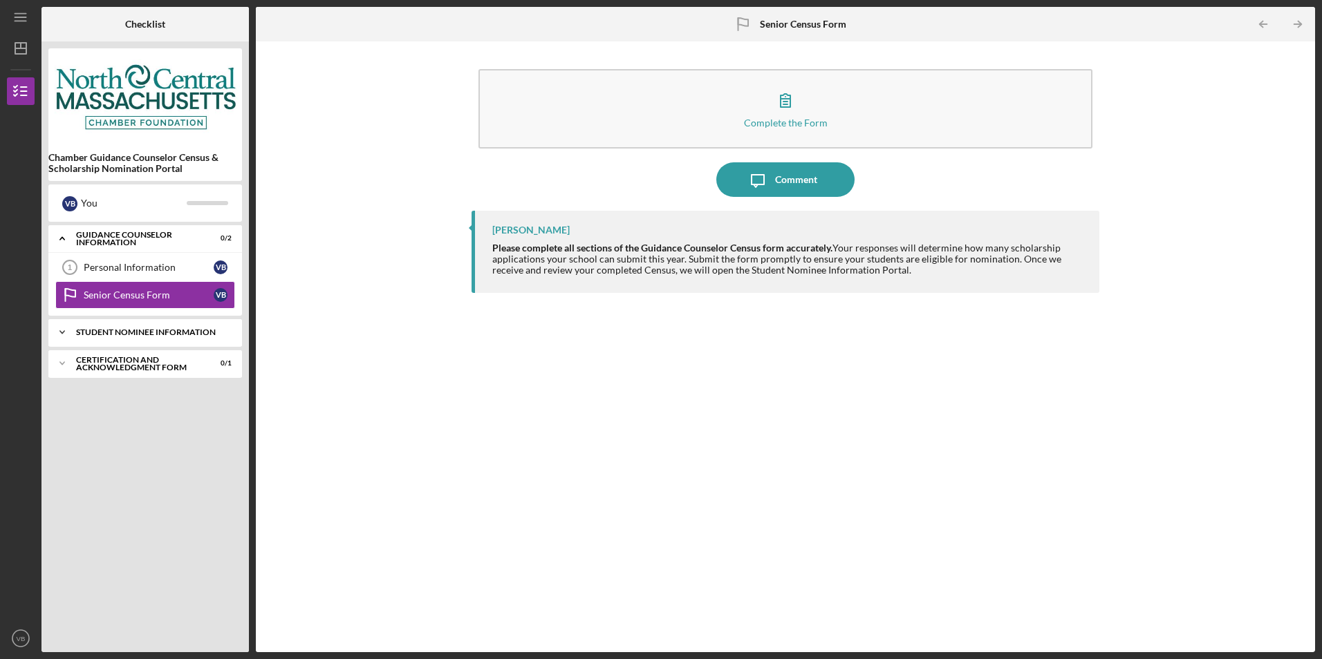
click at [124, 324] on div "Icon/Expander Student Nominee Information 0 / 5" at bounding box center [145, 333] width 194 height 28
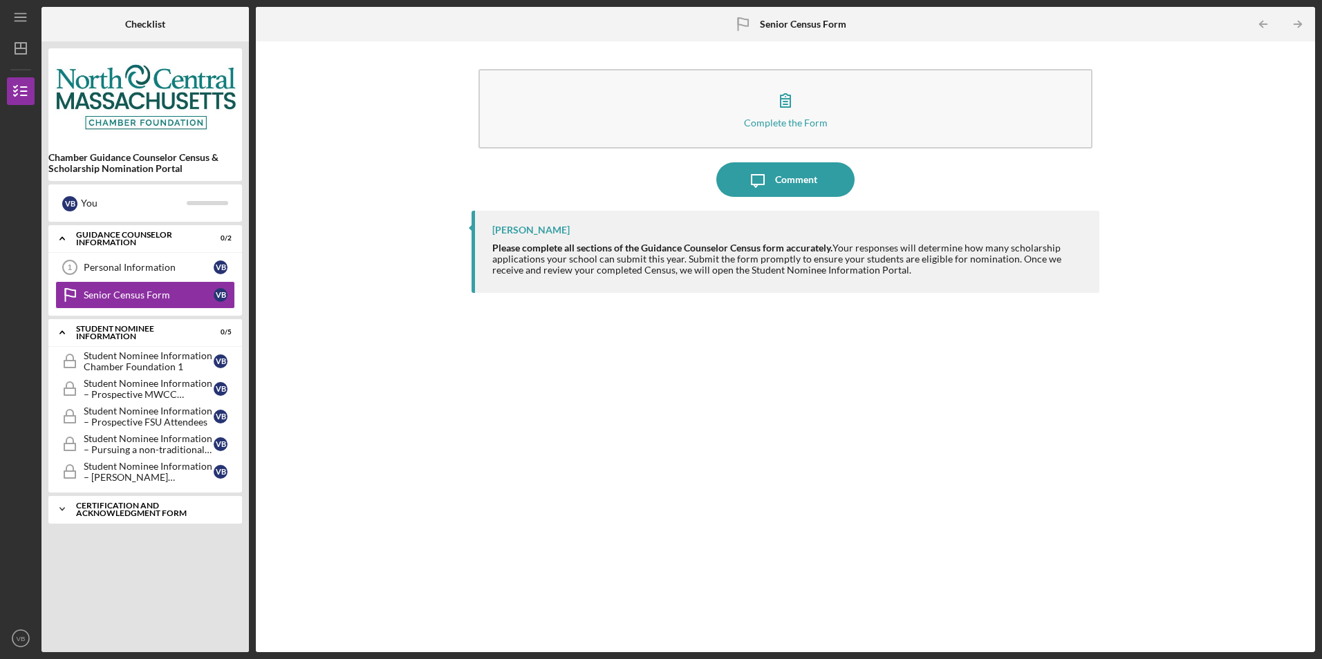
click at [150, 509] on div "Certification and Acknowledgment Form" at bounding box center [150, 510] width 149 height 16
click at [137, 262] on div "Personal Information" at bounding box center [149, 267] width 130 height 11
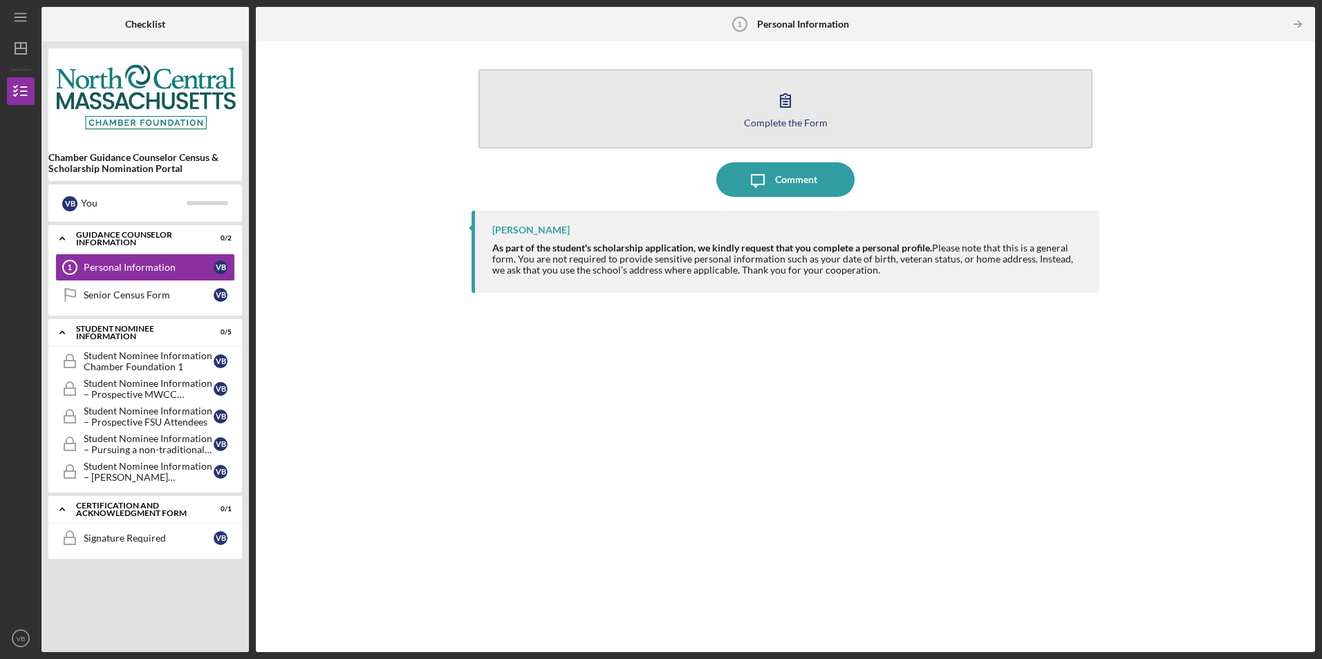
click at [816, 104] on button "Complete the Form Form" at bounding box center [784, 108] width 613 height 79
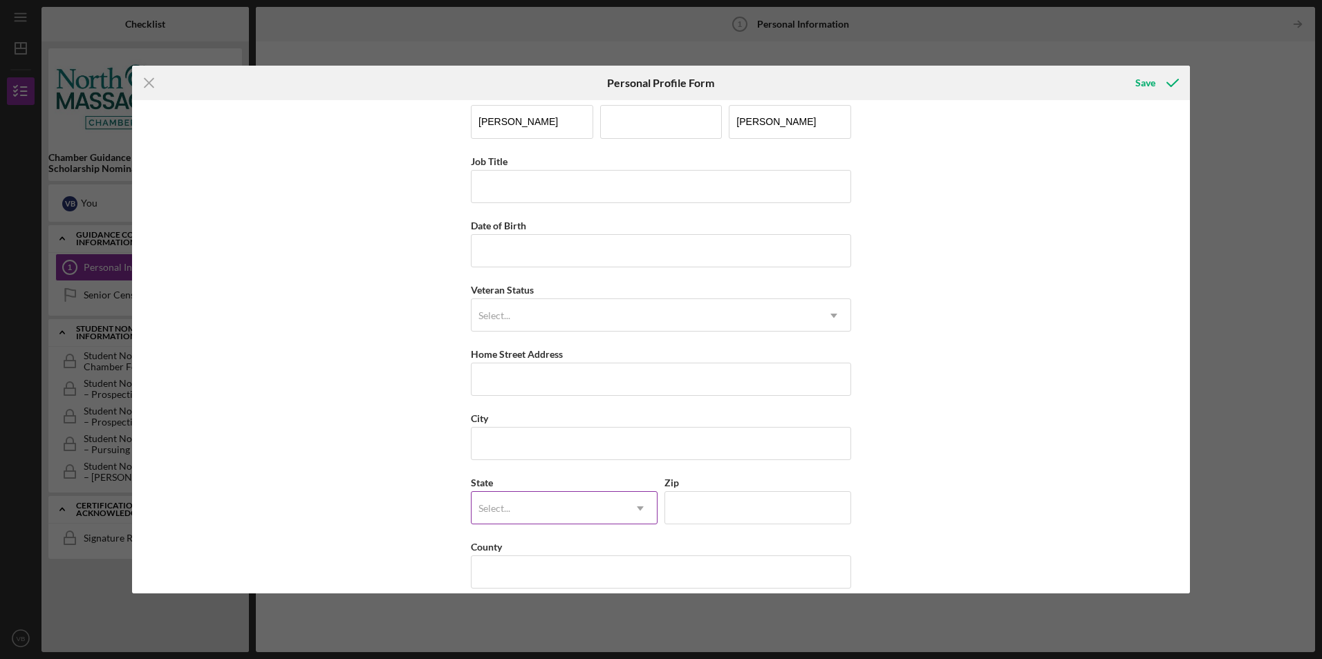
scroll to position [35, 0]
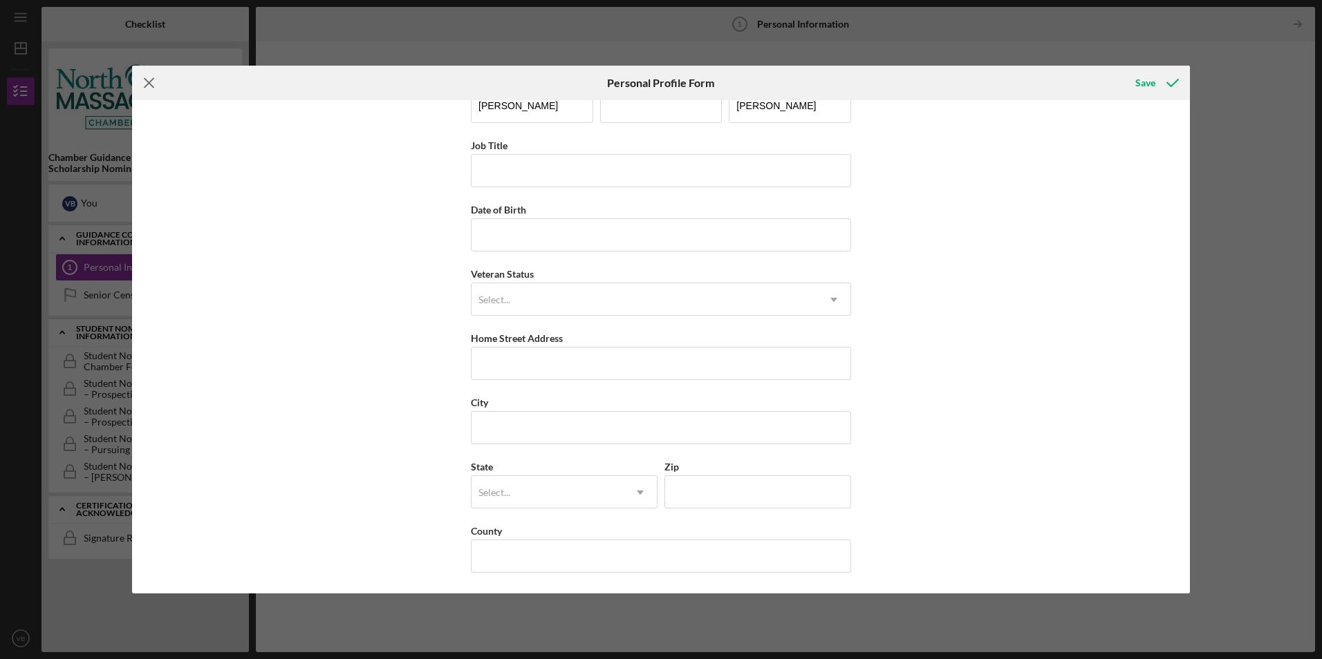
click at [150, 84] on line at bounding box center [148, 83] width 9 height 9
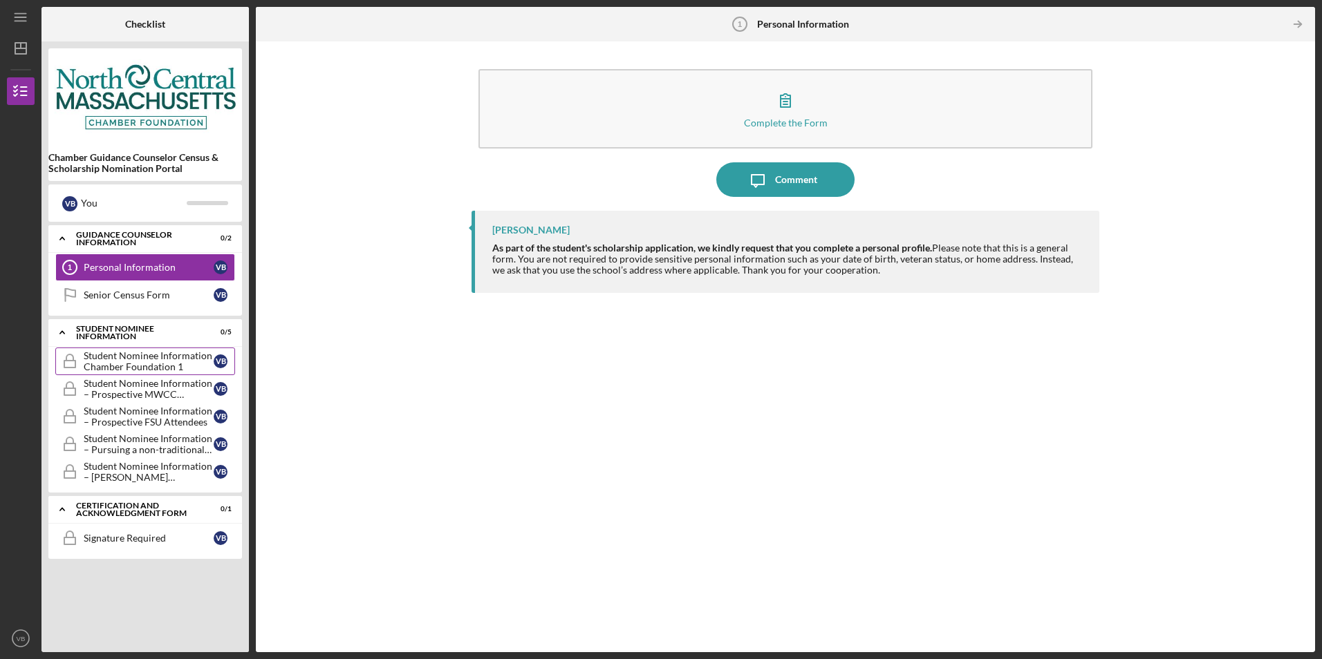
click at [120, 360] on div "Student Nominee Information Chamber Foundation 1" at bounding box center [149, 361] width 130 height 22
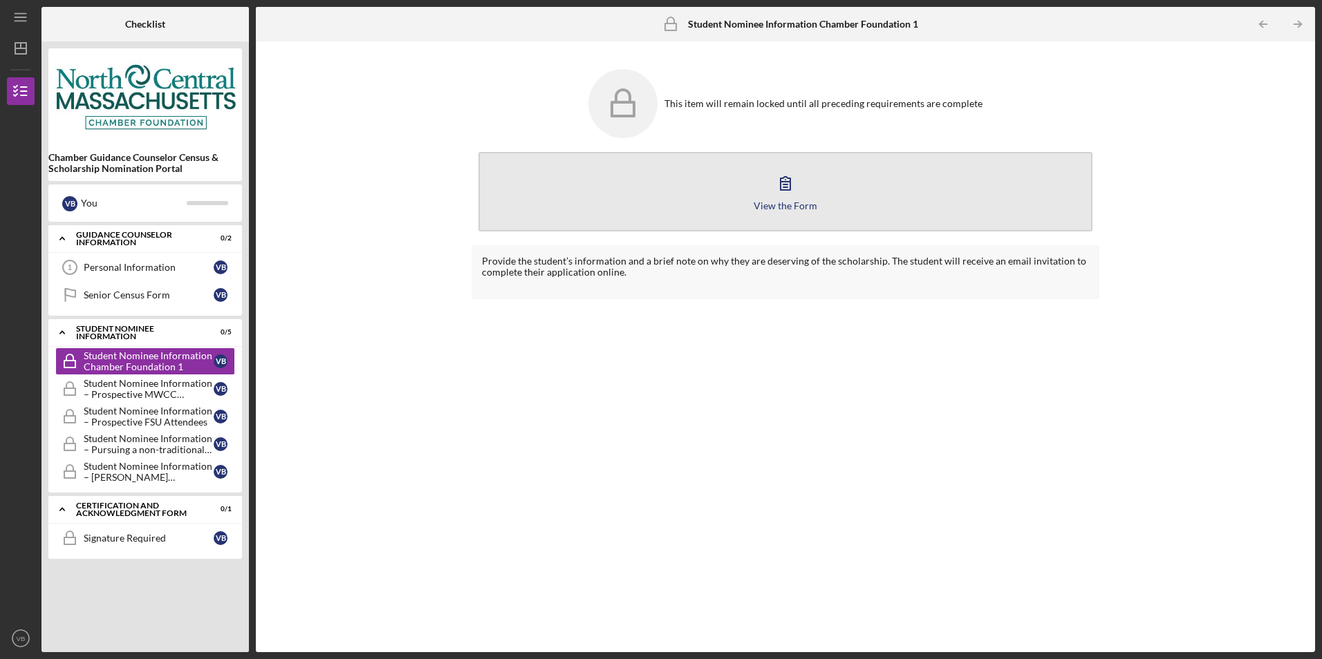
click at [817, 207] on button "View the Form Form" at bounding box center [784, 191] width 613 height 79
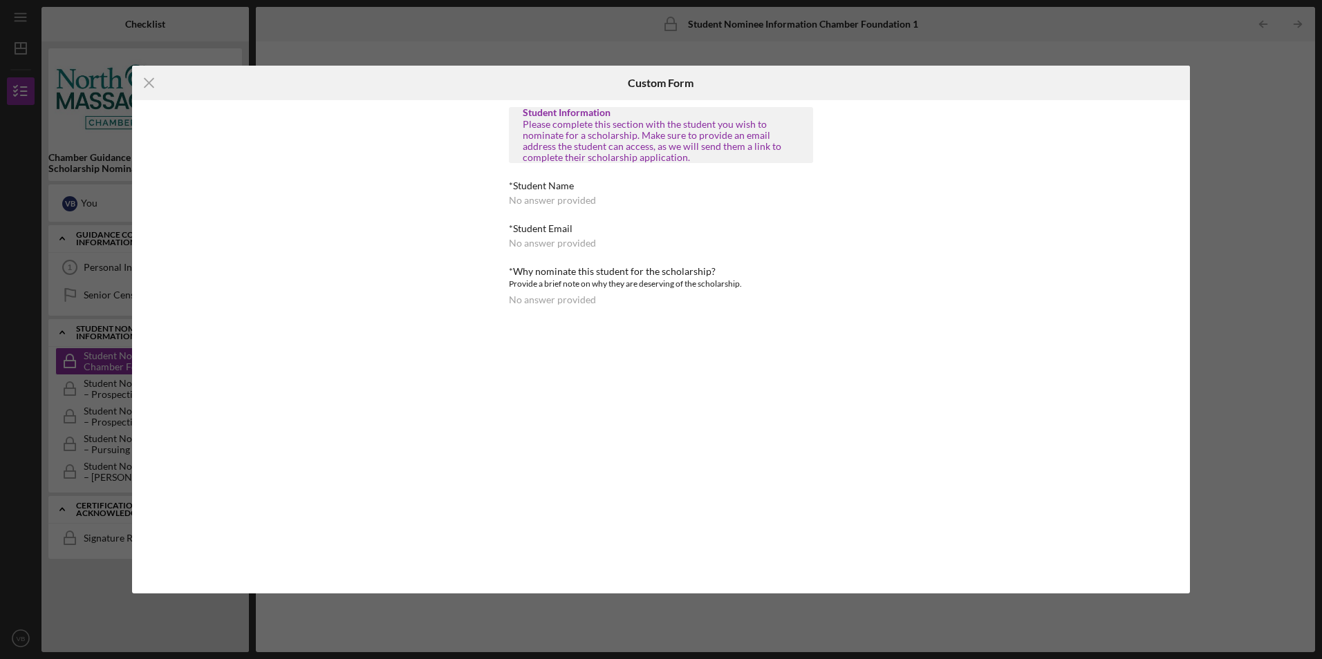
click at [494, 346] on div "Icon/Menu Close Custom Form Student Information Please complete this section wi…" at bounding box center [661, 329] width 1058 height 527
click at [558, 263] on div "Student Information Please complete this section with the student you wish to n…" at bounding box center [661, 206] width 304 height 198
click at [157, 86] on icon "Icon/Menu Close" at bounding box center [149, 83] width 35 height 35
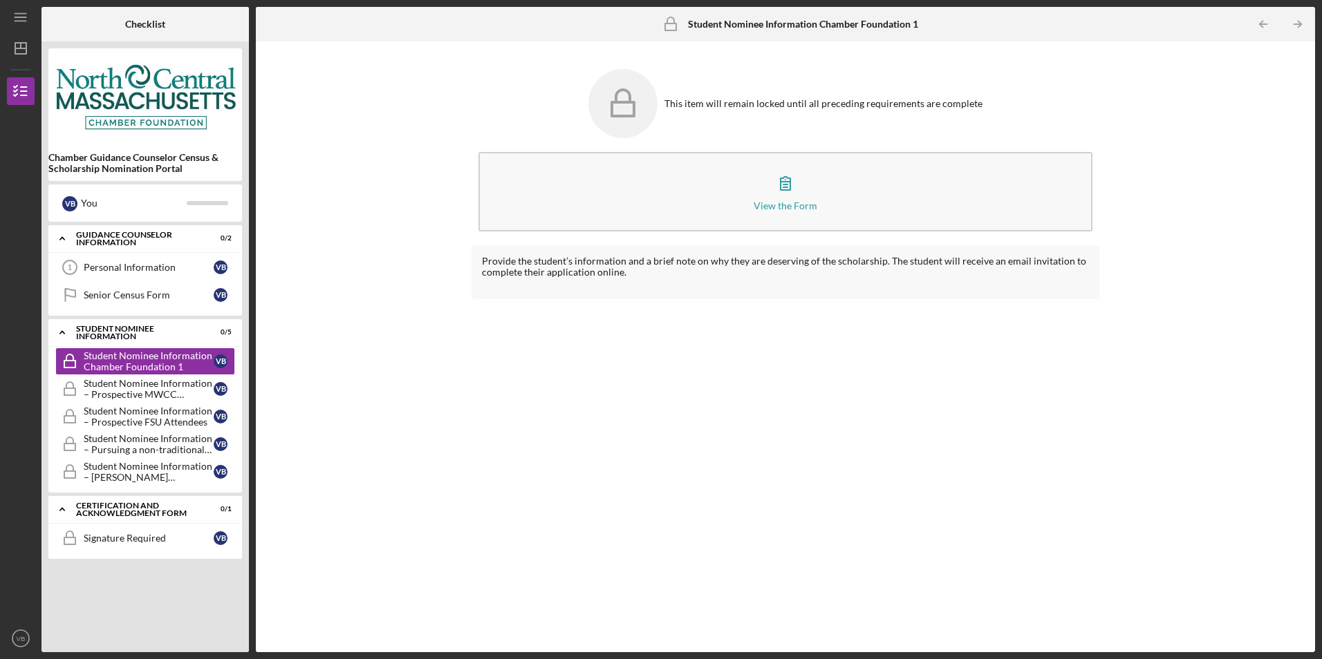
click at [648, 111] on icon at bounding box center [622, 103] width 69 height 69
click at [151, 397] on div "Student Nominee Information – Prospective MWCC Attendees" at bounding box center [149, 389] width 130 height 22
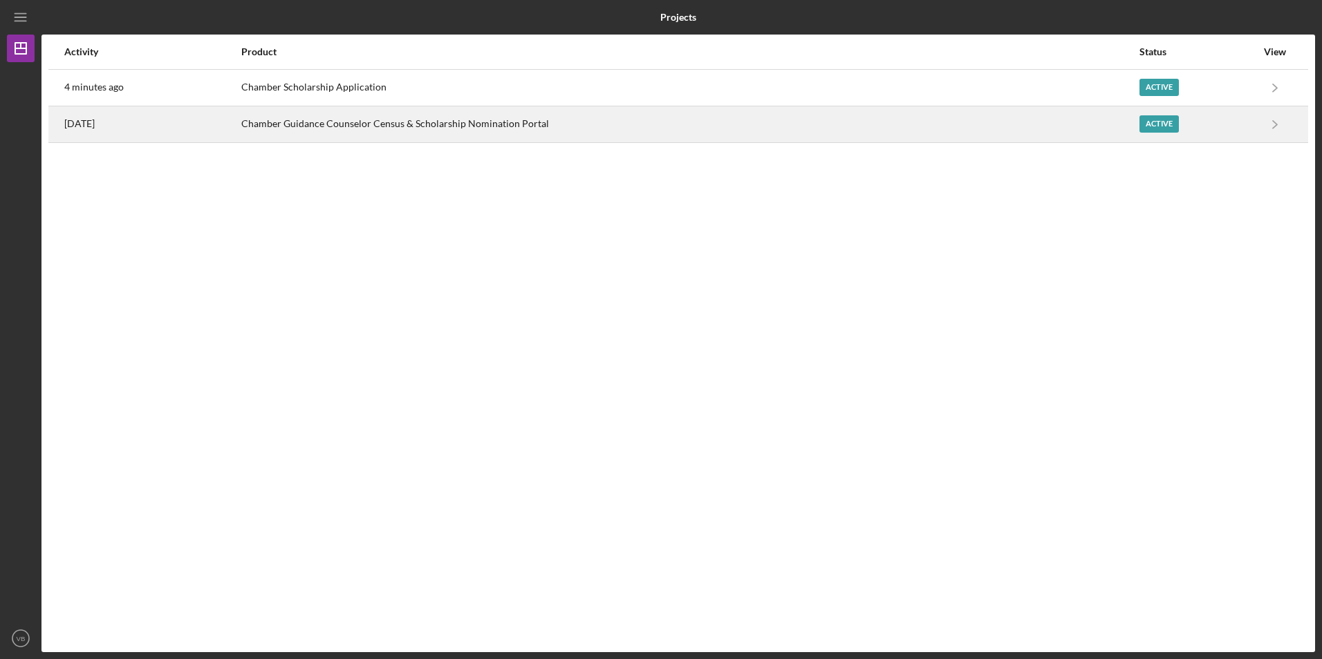
click at [605, 129] on div "Chamber Guidance Counselor Census & Scholarship Nomination Portal" at bounding box center [689, 124] width 896 height 35
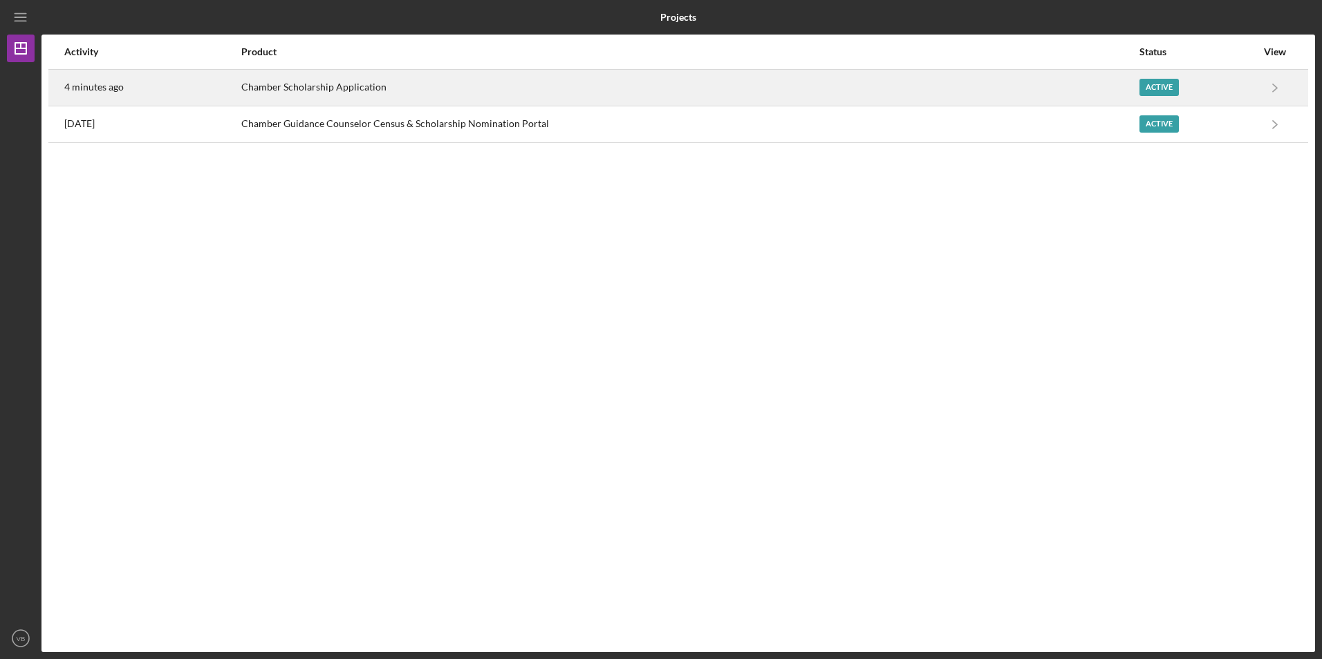
click at [351, 79] on div "Chamber Scholarship Application" at bounding box center [689, 88] width 896 height 35
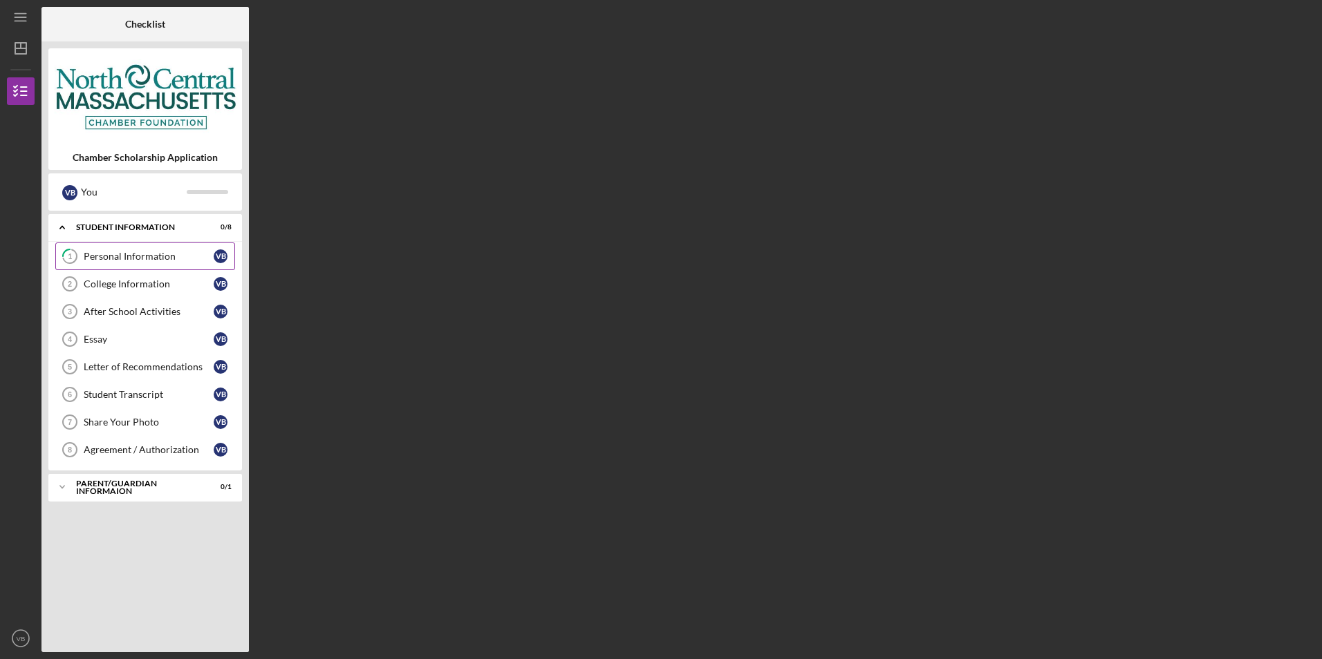
click at [133, 261] on div "Personal Information" at bounding box center [149, 256] width 130 height 11
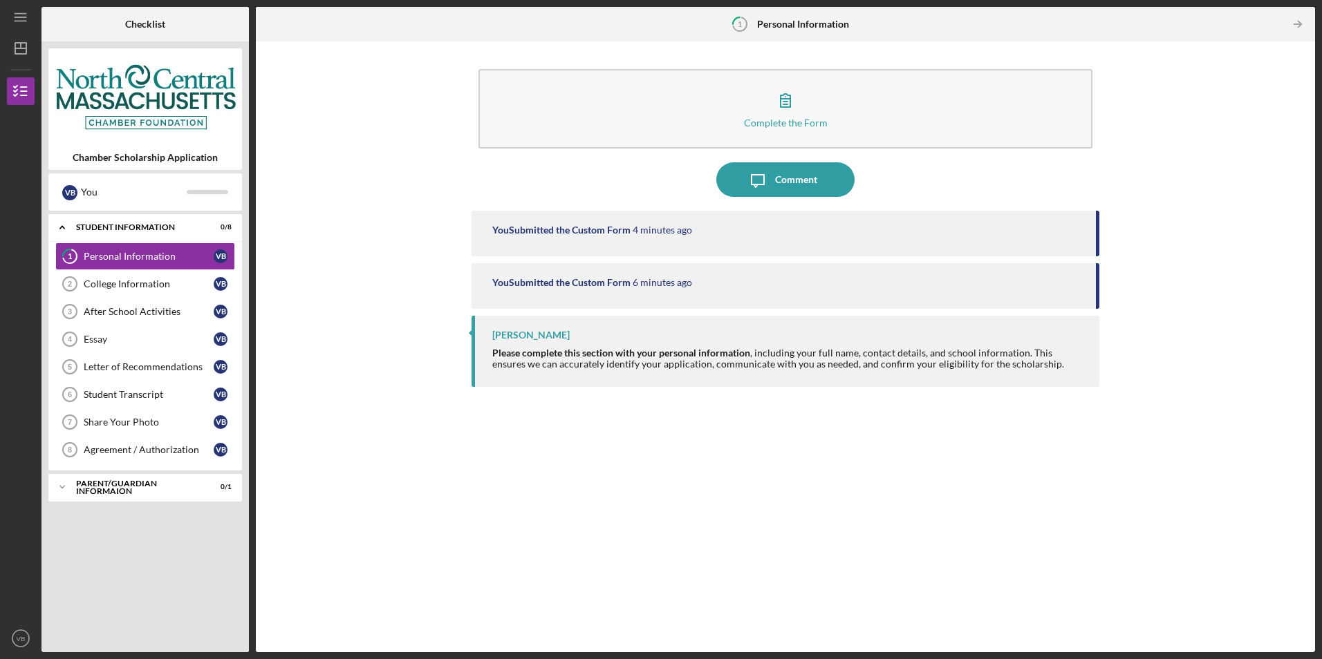
click at [615, 232] on div "You Submitted the Custom Form" at bounding box center [561, 230] width 138 height 11
click at [628, 286] on div "You Submitted the Custom Form" at bounding box center [561, 282] width 138 height 11
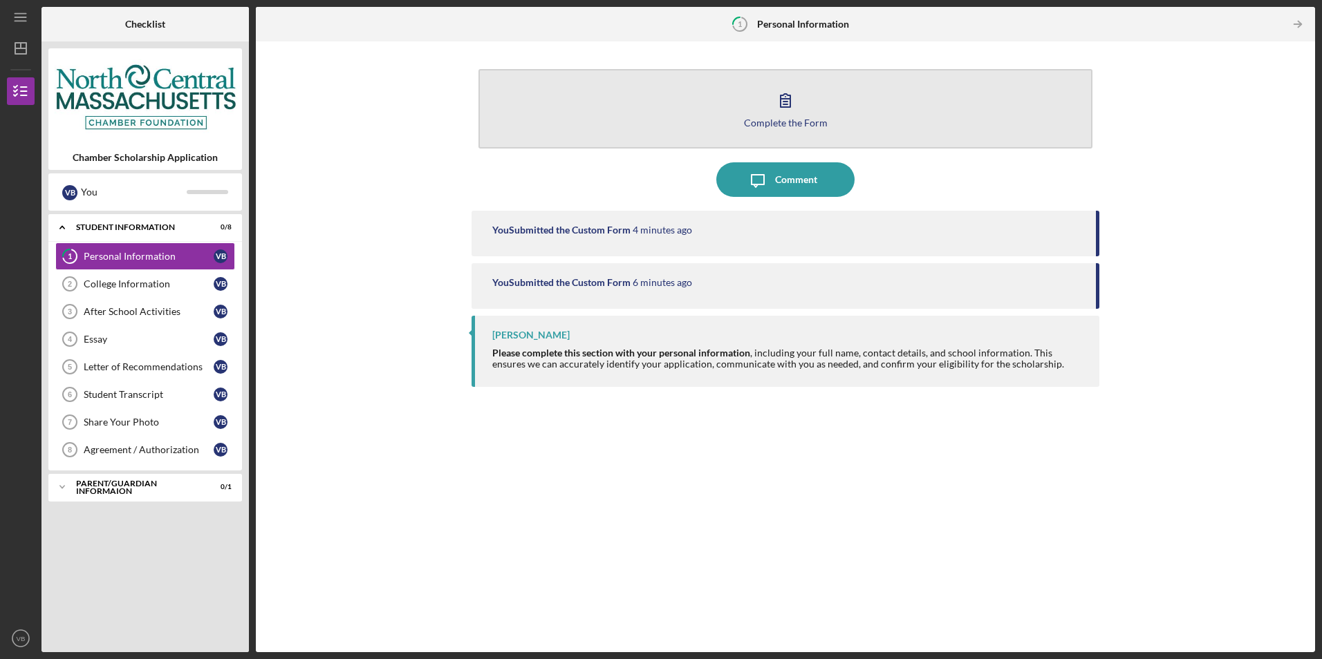
click at [767, 104] on button "Complete the Form Form" at bounding box center [784, 108] width 613 height 79
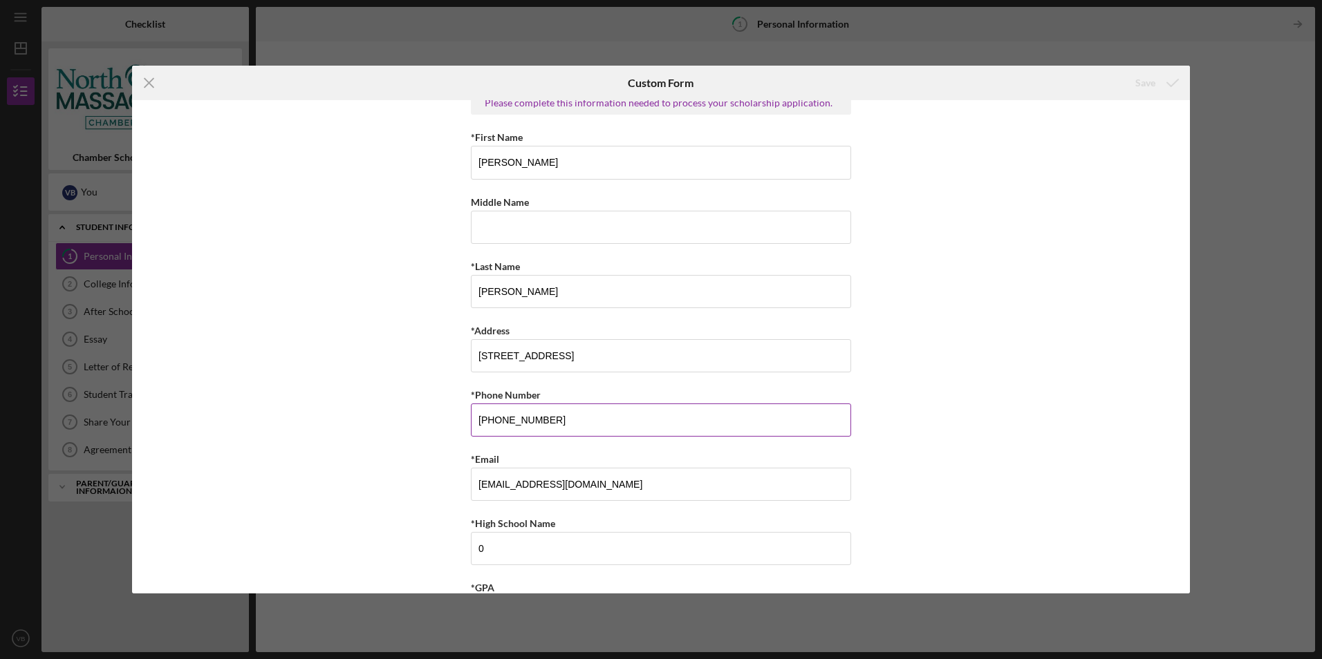
scroll to position [69, 0]
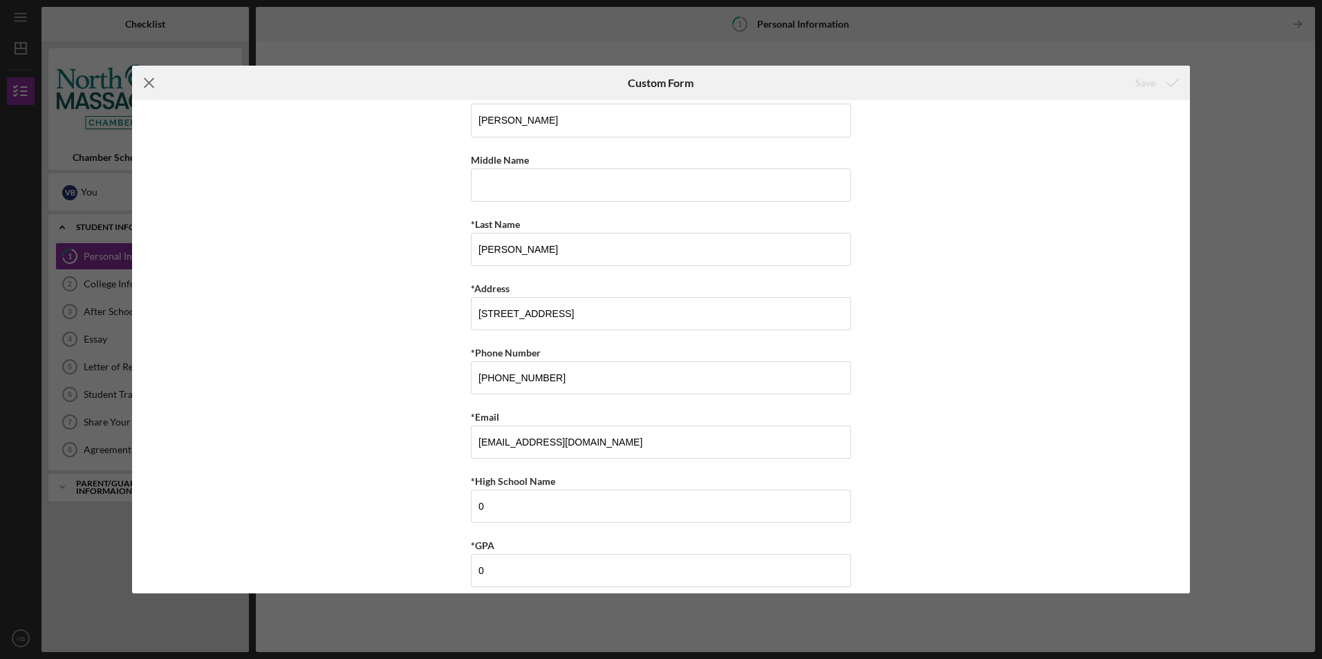
click at [147, 83] on icon "Icon/Menu Close" at bounding box center [149, 83] width 35 height 35
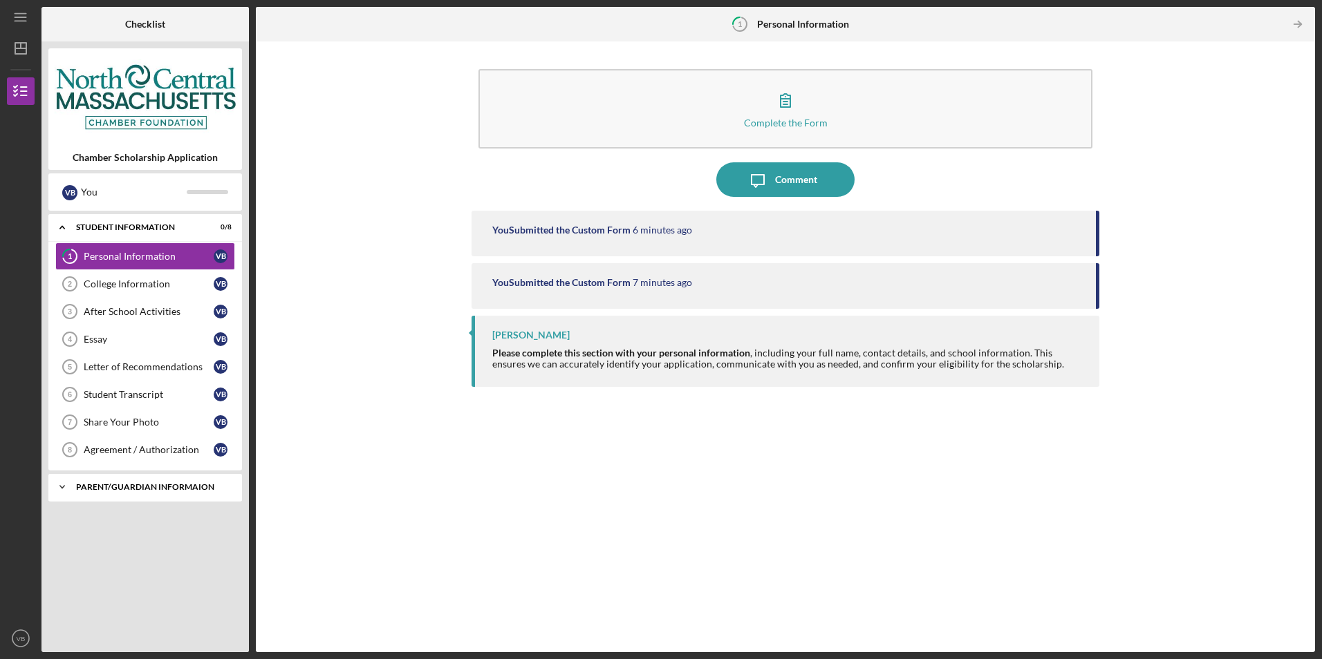
click at [109, 485] on div "Parent/Guardian Informaion" at bounding box center [150, 487] width 149 height 8
click at [135, 515] on div "Parent/Guardian Information" at bounding box center [149, 516] width 130 height 11
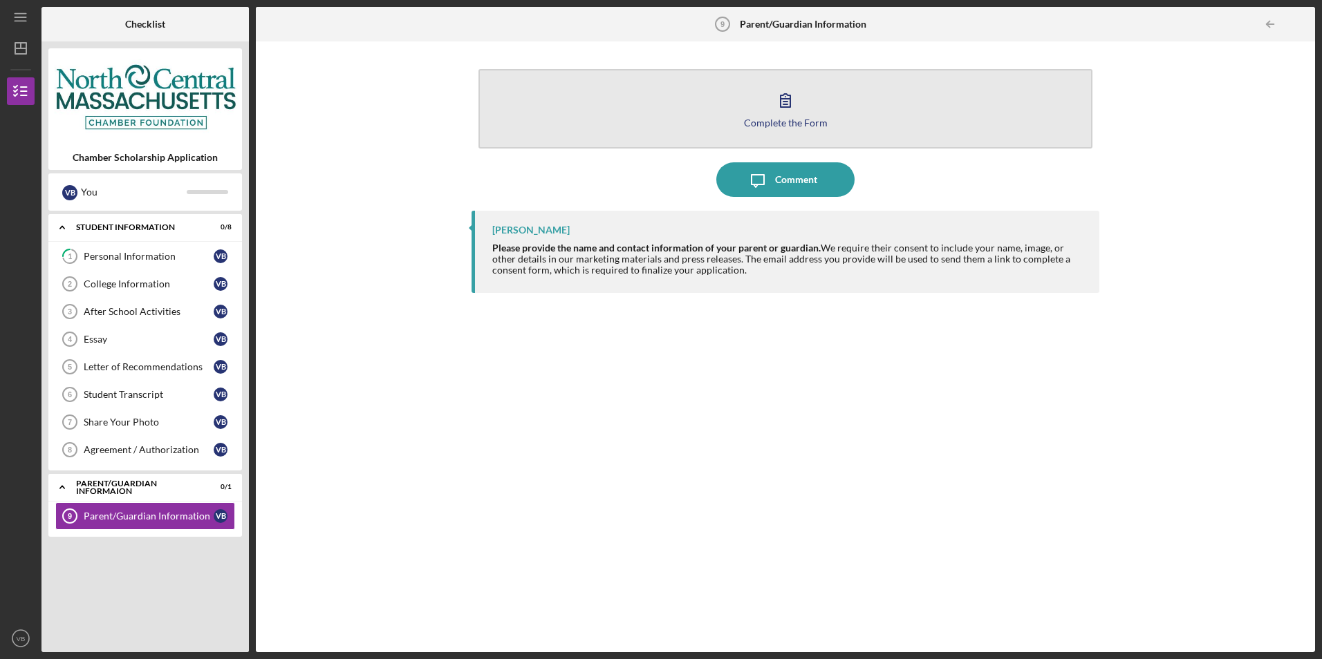
click at [781, 113] on icon "button" at bounding box center [785, 100] width 35 height 35
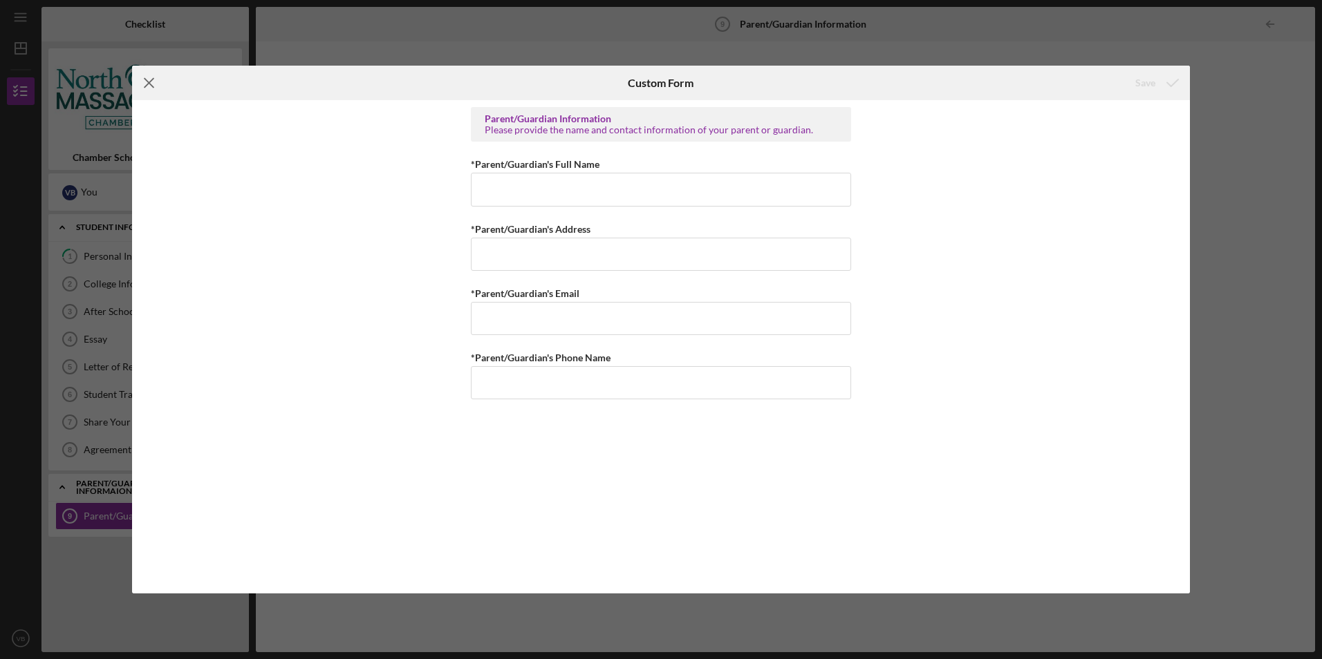
click at [148, 84] on line at bounding box center [148, 83] width 9 height 9
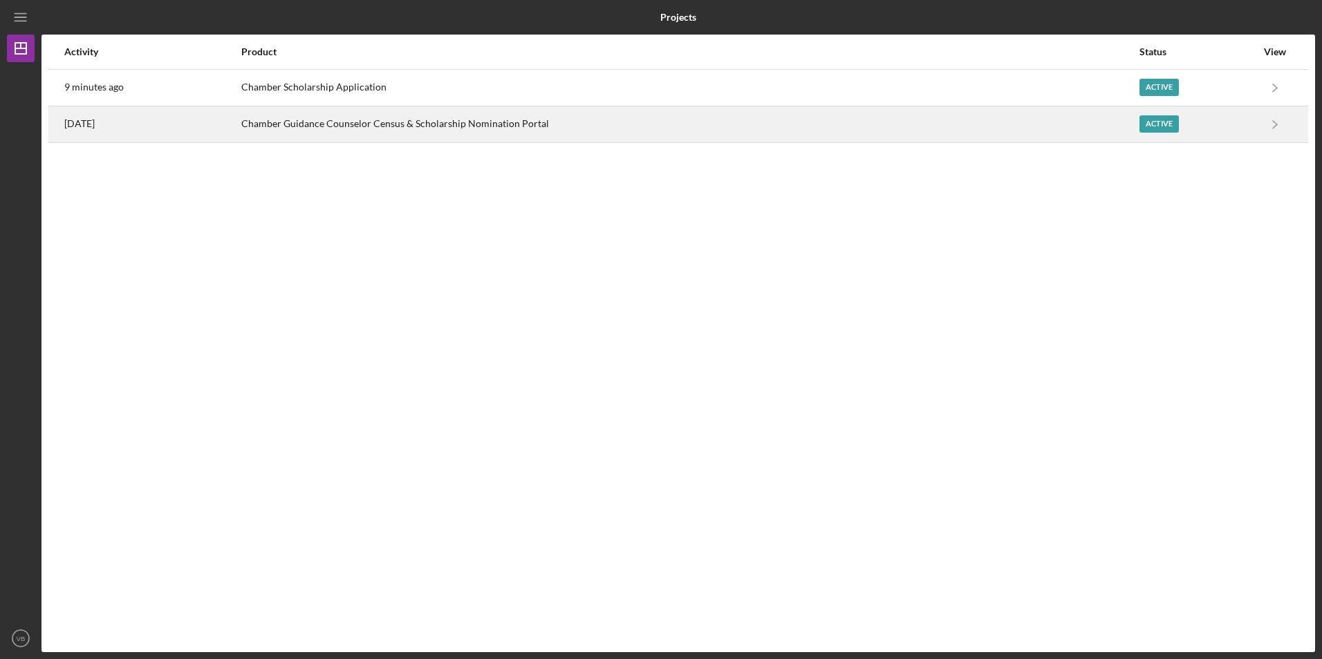
click at [393, 122] on div "Chamber Guidance Counselor Census & Scholarship Nomination Portal" at bounding box center [689, 124] width 896 height 35
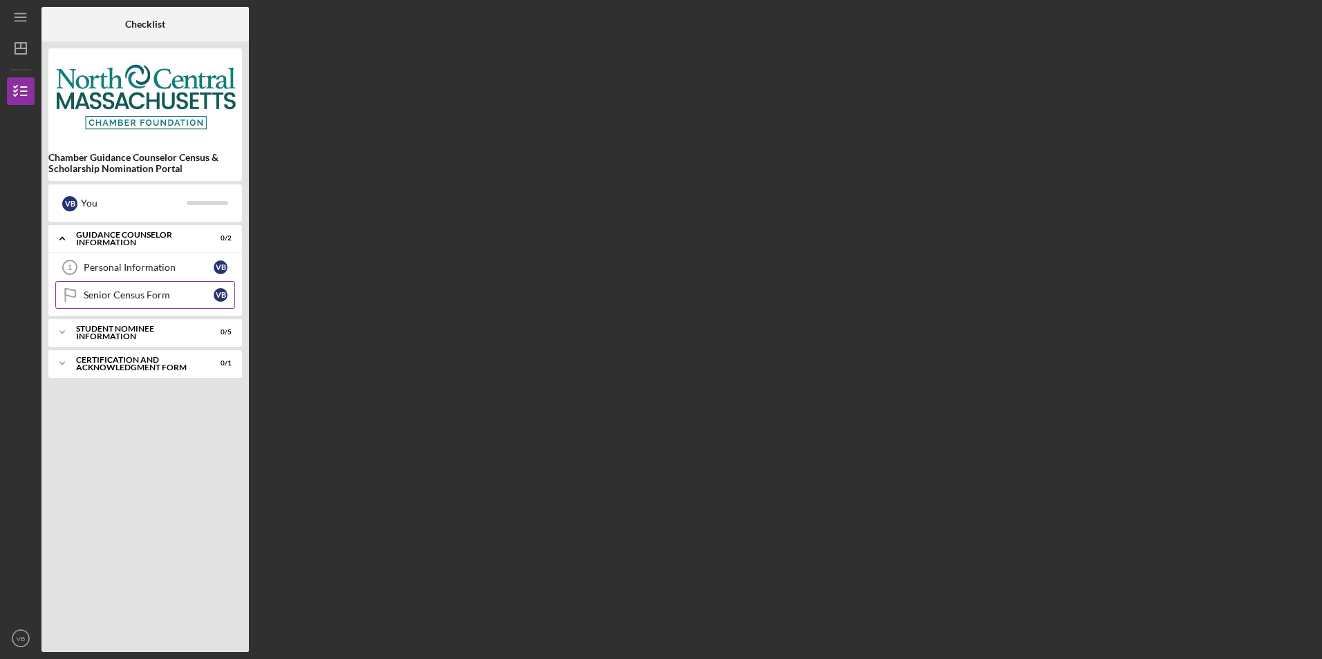
click at [147, 301] on link "Senior Census Form Senior Census Form V B" at bounding box center [145, 295] width 180 height 28
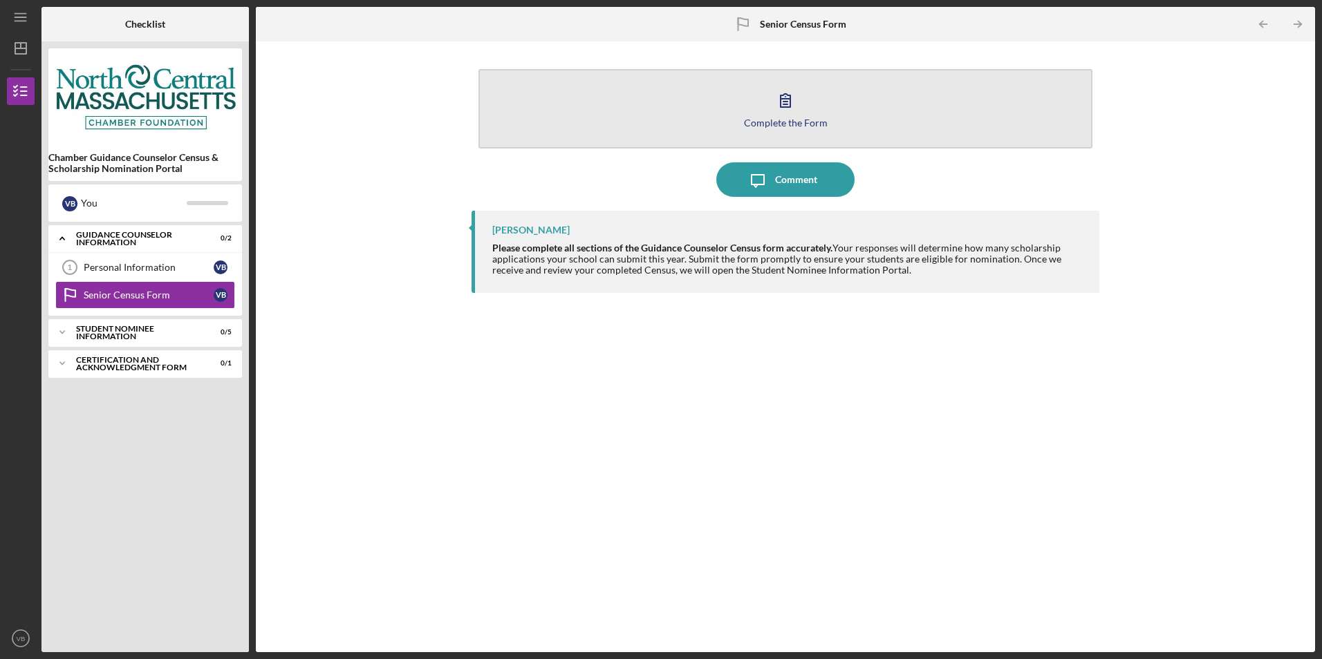
click at [816, 114] on button "Complete the Form Form" at bounding box center [784, 108] width 613 height 79
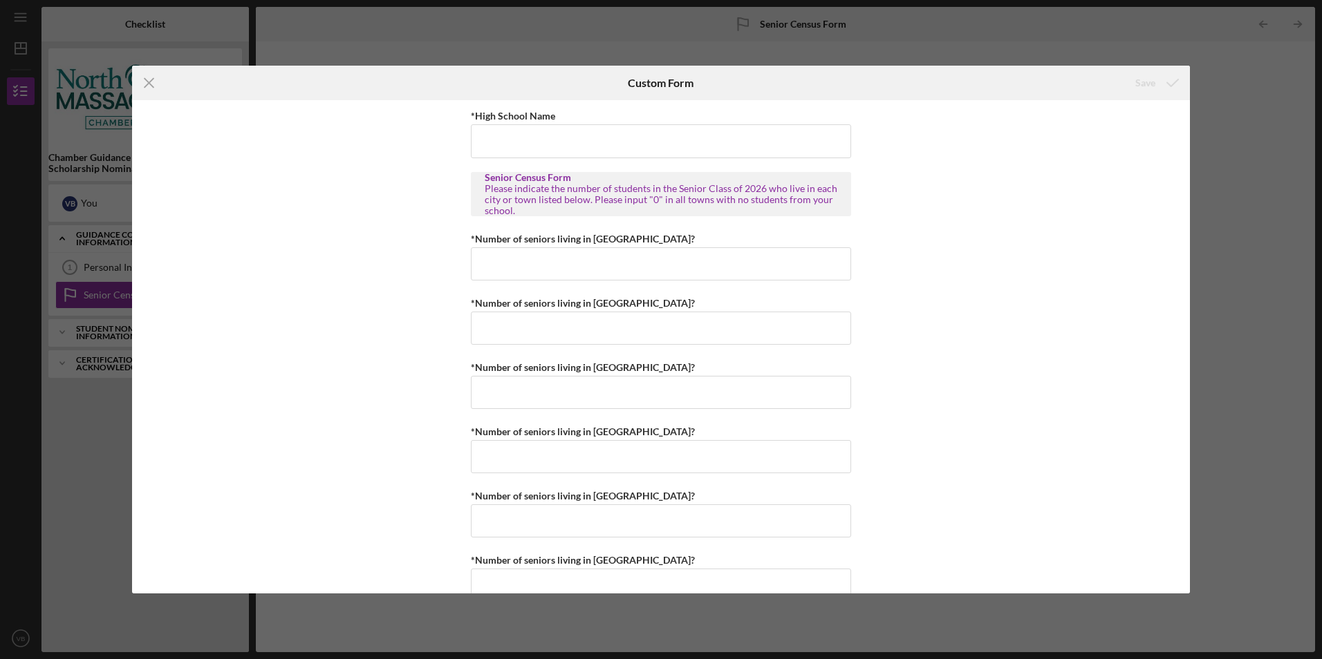
click at [978, 250] on div "*High School Name Senior Census Form Please indicate the number of students in …" at bounding box center [661, 346] width 1058 height 493
drag, startPoint x: 379, startPoint y: 79, endPoint x: 495, endPoint y: 78, distance: 115.4
click at [495, 78] on div "Icon/Menu Close Custom Form Save" at bounding box center [661, 83] width 1058 height 35
click at [145, 81] on icon "Icon/Menu Close" at bounding box center [149, 83] width 35 height 35
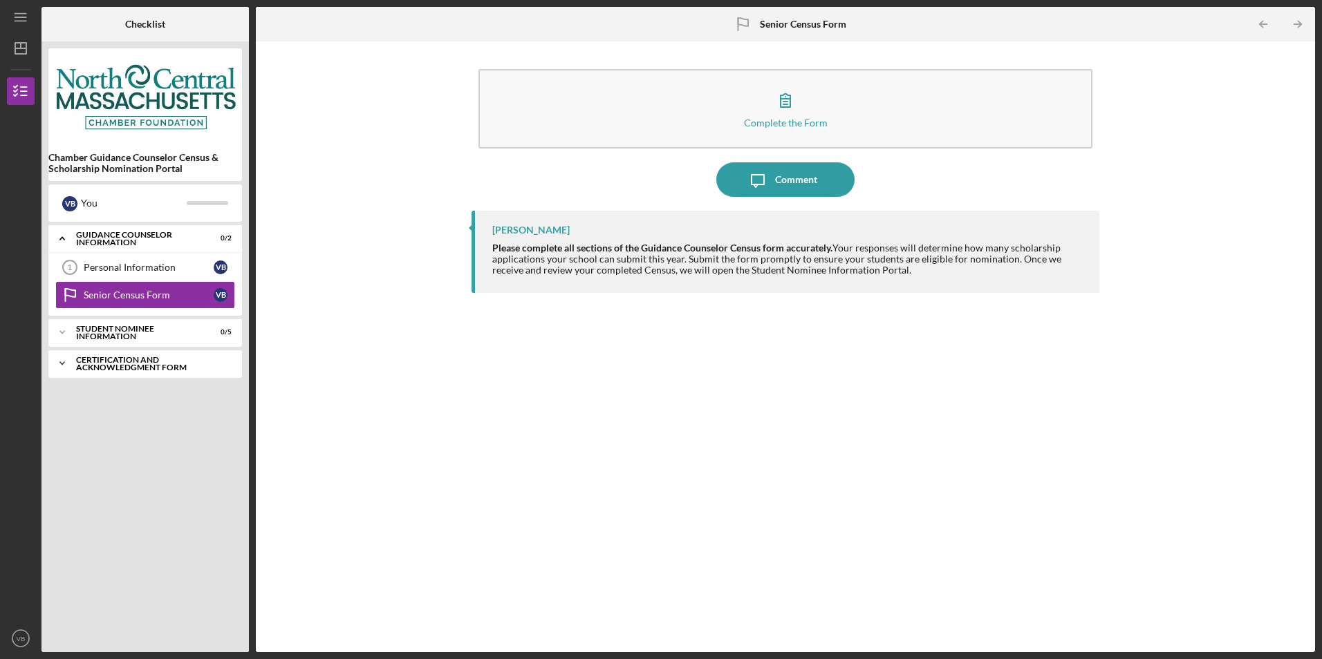
click at [137, 364] on div "Certification and Acknowledgment Form" at bounding box center [150, 364] width 149 height 16
